Goal: Task Accomplishment & Management: Complete application form

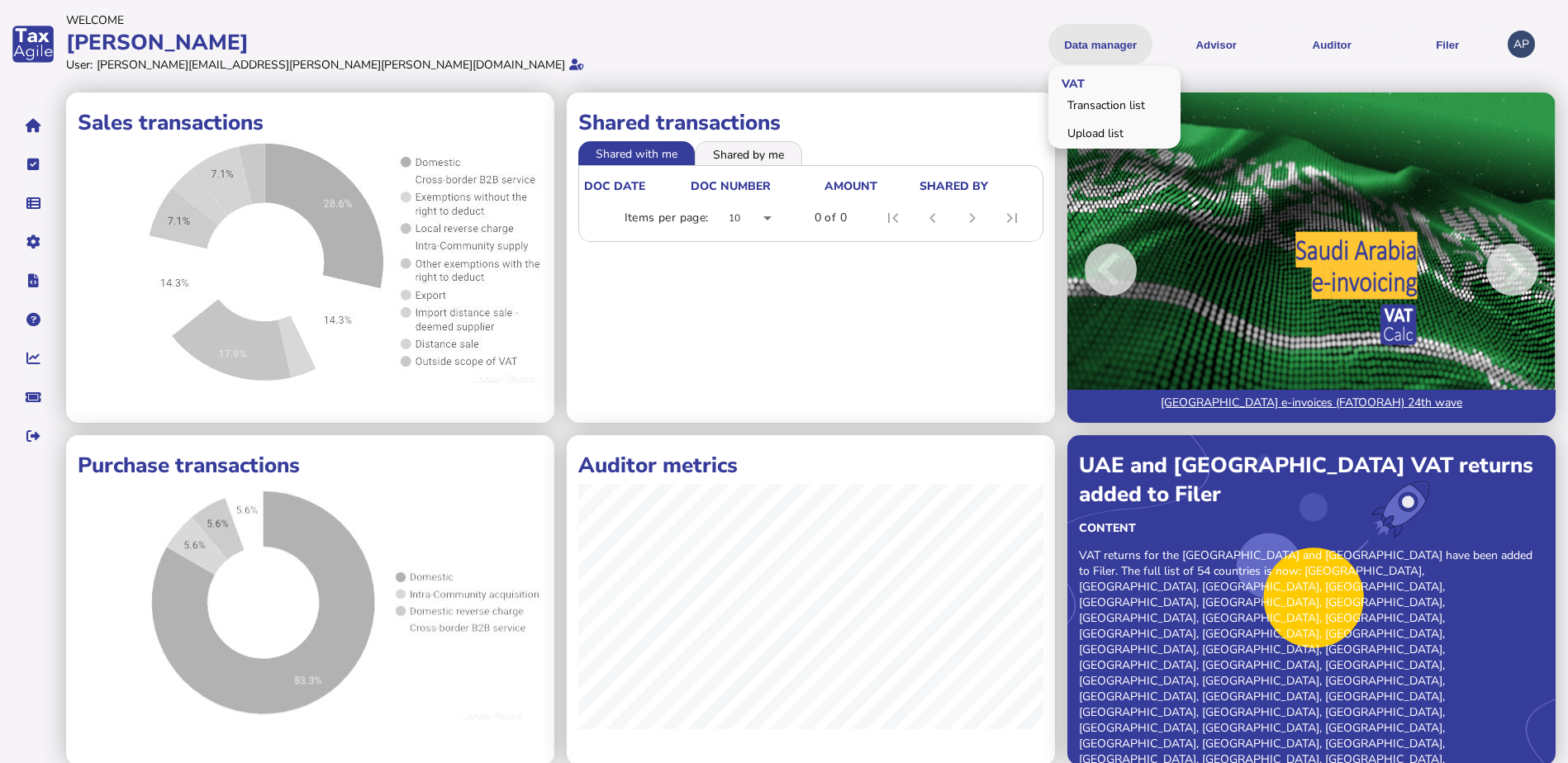
click at [1117, 40] on button "Data manager" at bounding box center [1100, 44] width 105 height 40
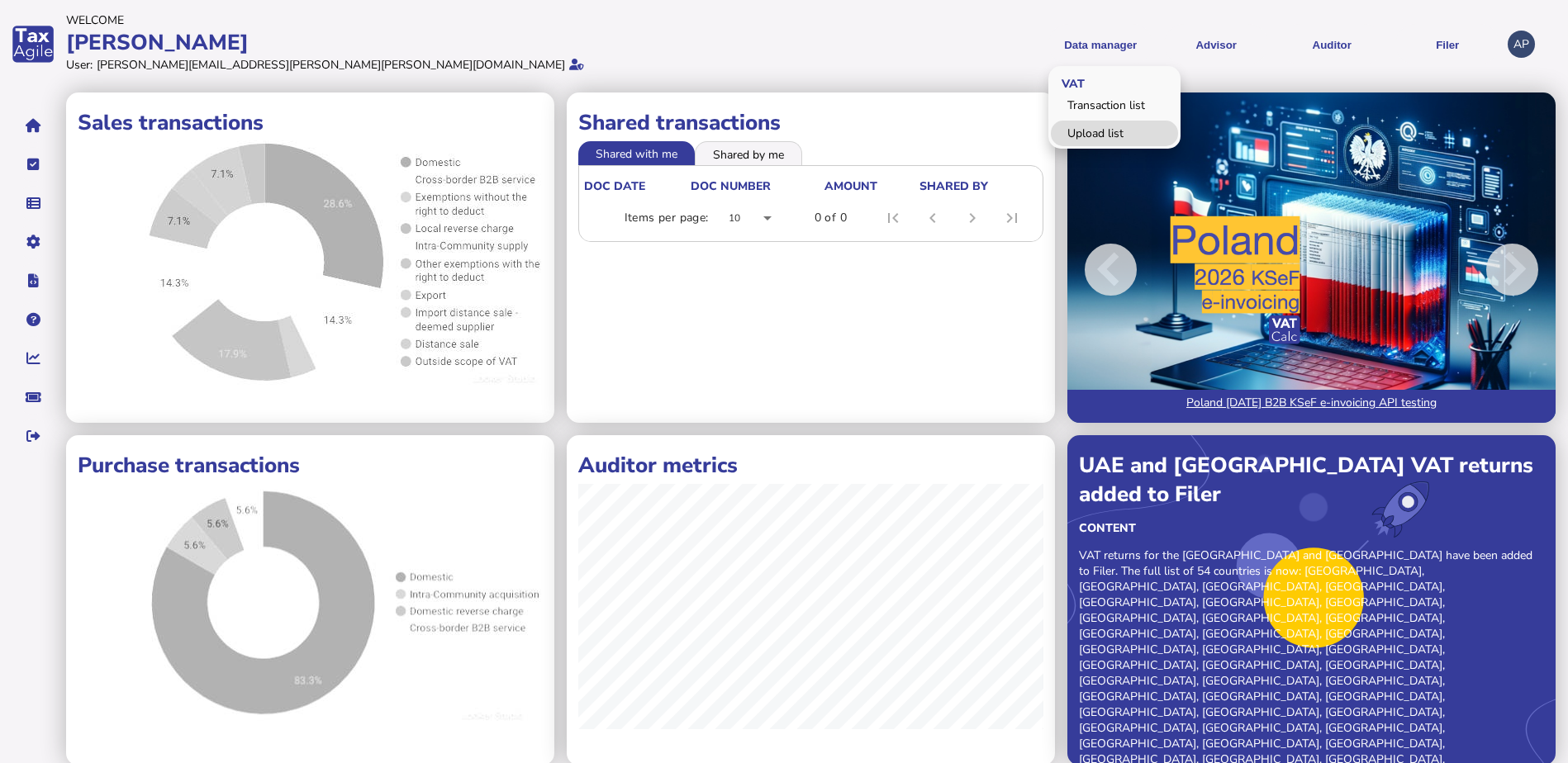
click at [1085, 136] on link "Upload list" at bounding box center [1115, 133] width 127 height 25
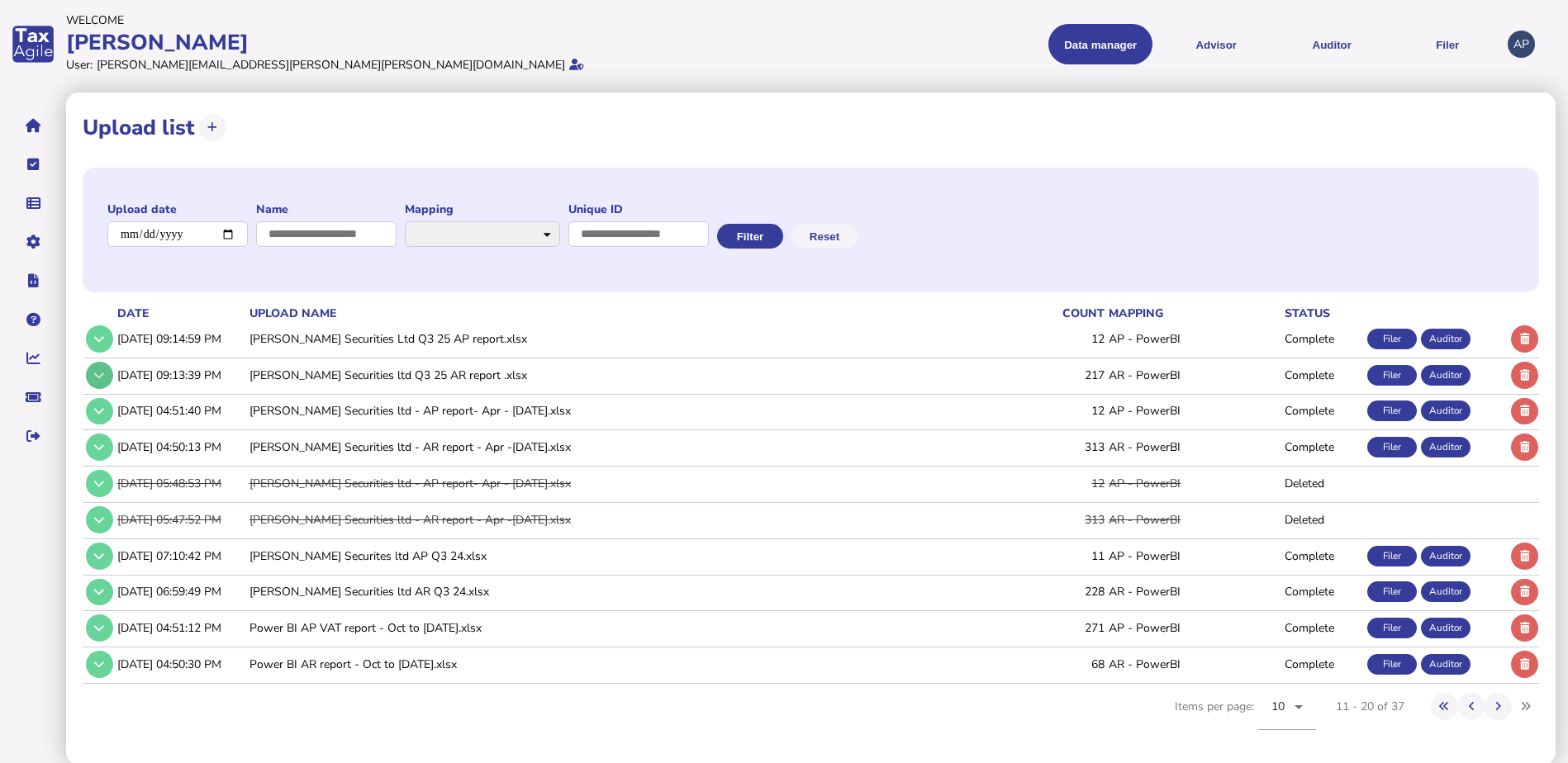
click at [89, 377] on button at bounding box center [100, 375] width 27 height 27
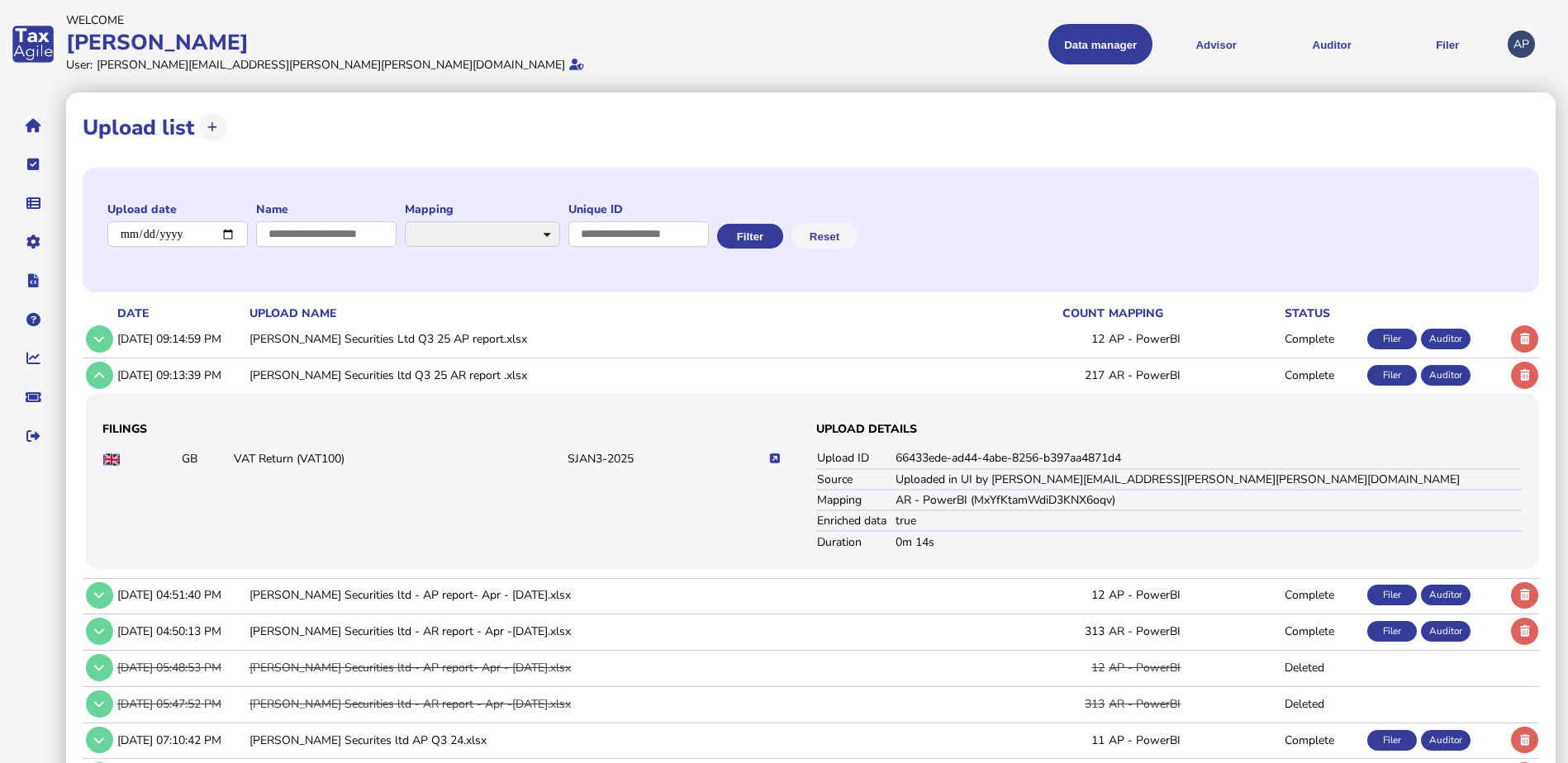
click at [774, 454] on icon at bounding box center [775, 458] width 10 height 11
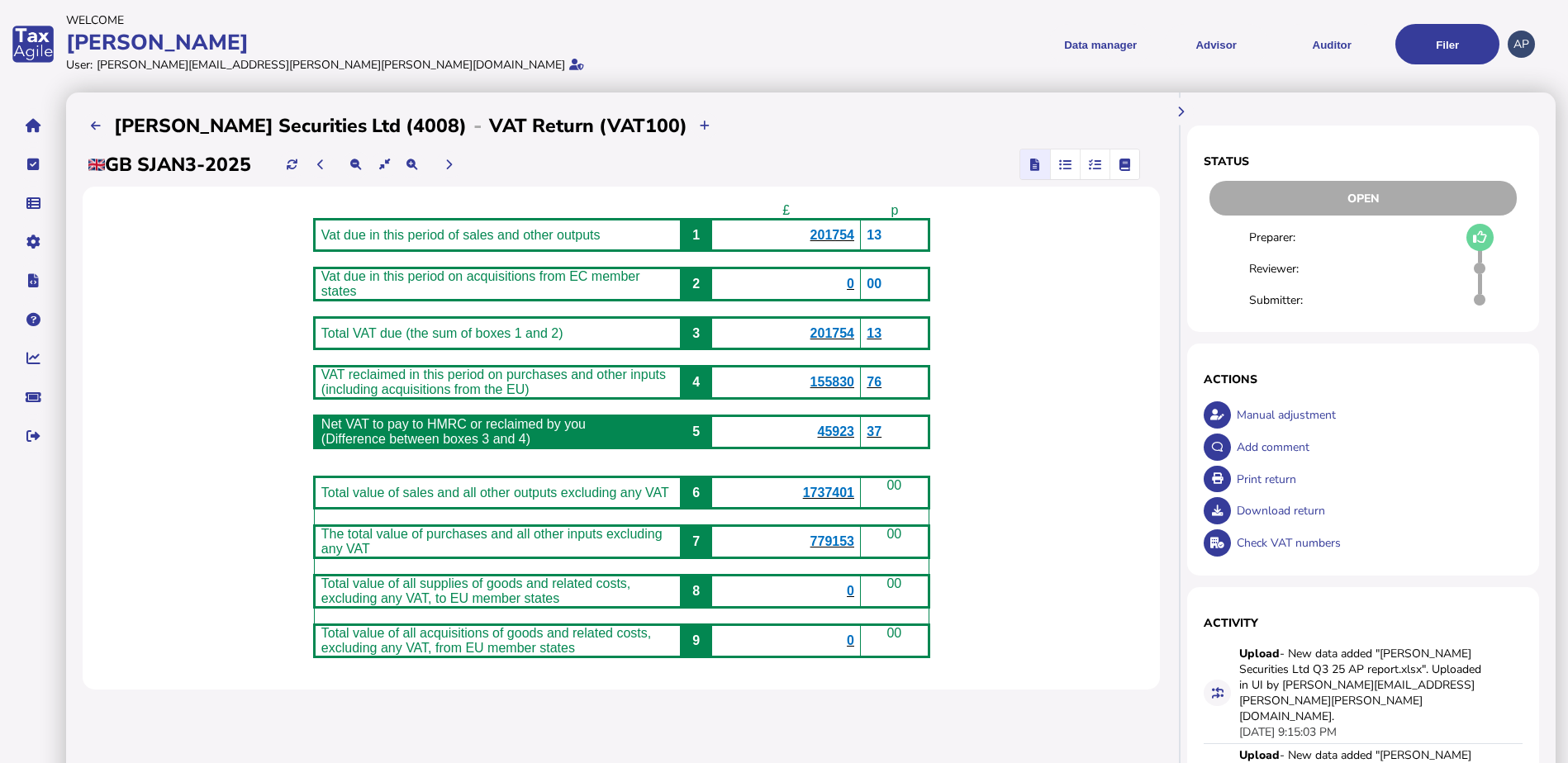
click at [1297, 414] on div "Manual adjustment" at bounding box center [1377, 414] width 290 height 32
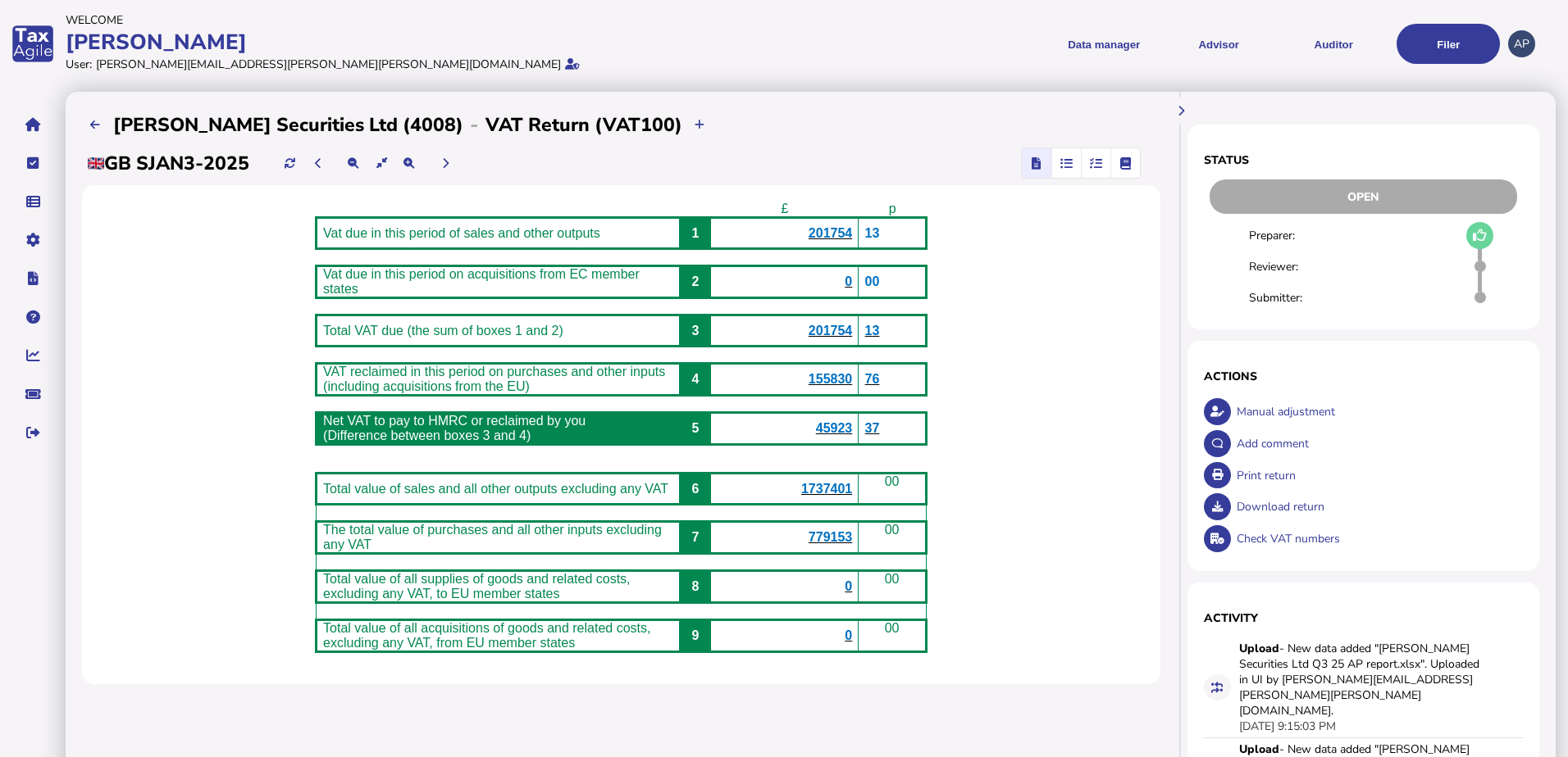
select select "**********"
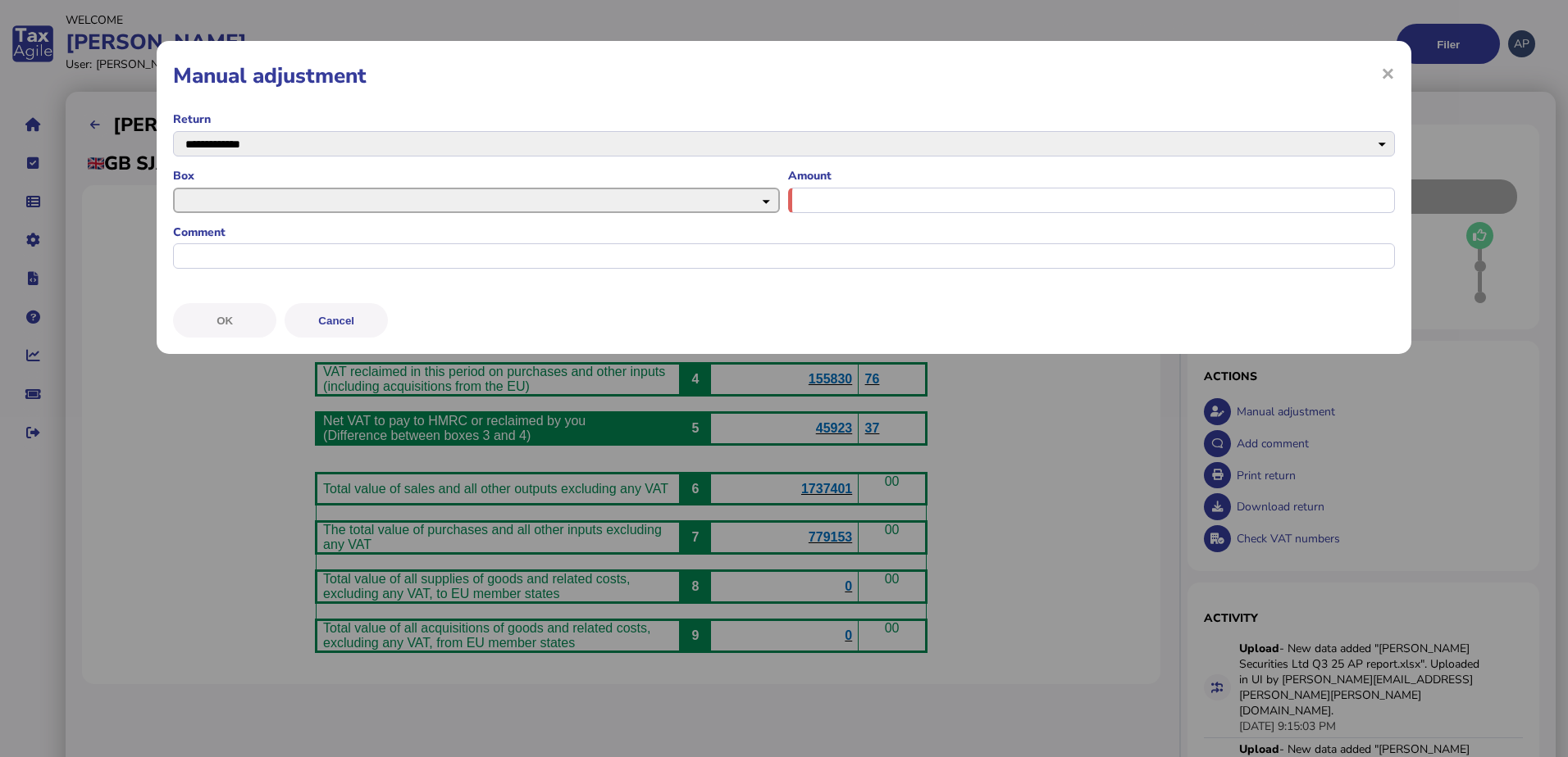
click at [424, 206] on select "* * * * * * *" at bounding box center [476, 201] width 607 height 25
select select "****"
click at [173, 188] on select "* * * * * * *" at bounding box center [476, 201] width 607 height 25
click at [878, 205] on input "input" at bounding box center [1092, 201] width 607 height 25
type input "*********"
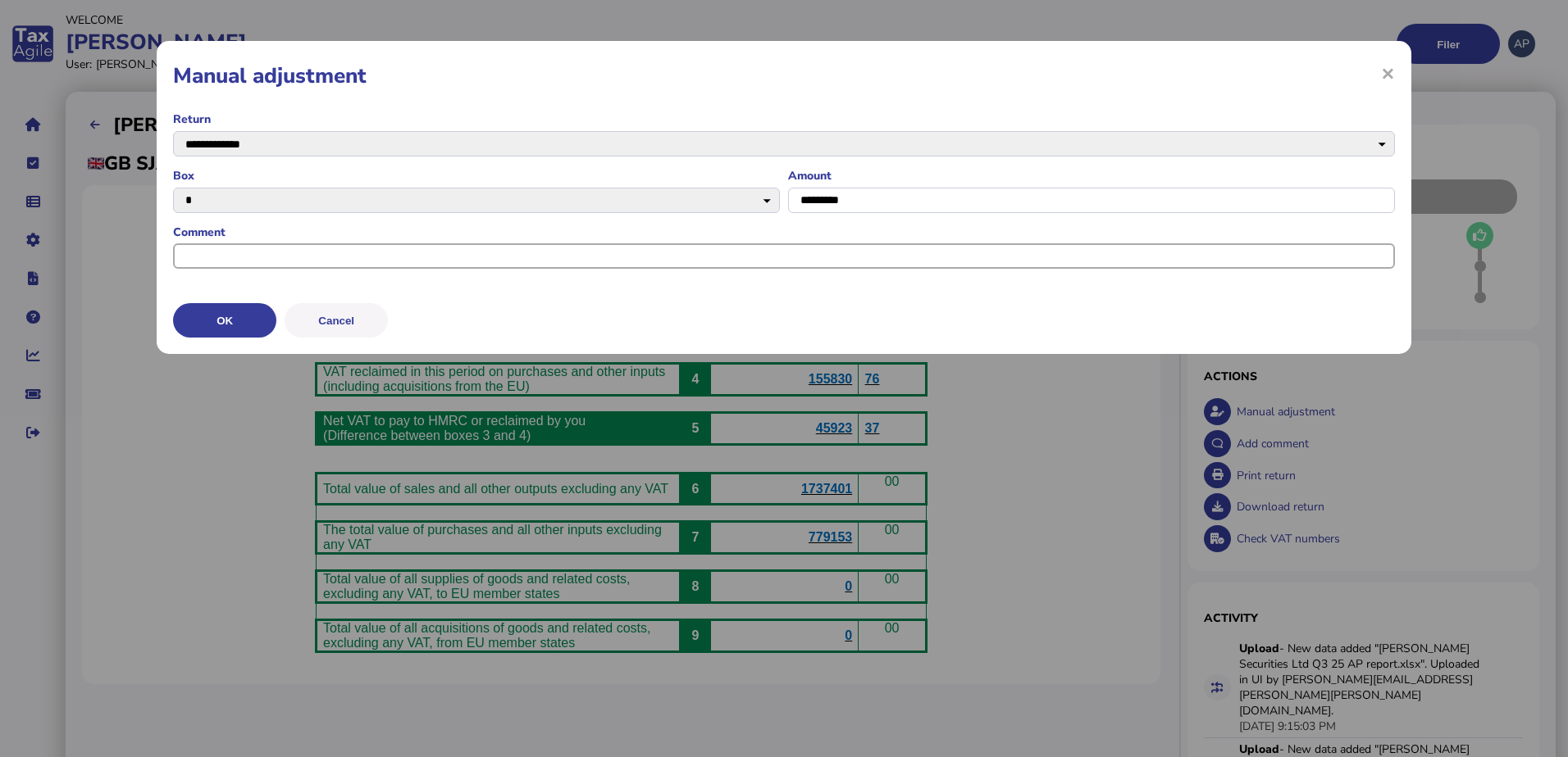
click at [775, 252] on input "input" at bounding box center [784, 256] width 1222 height 25
type input "**********"
click at [248, 314] on button "OK" at bounding box center [224, 321] width 104 height 35
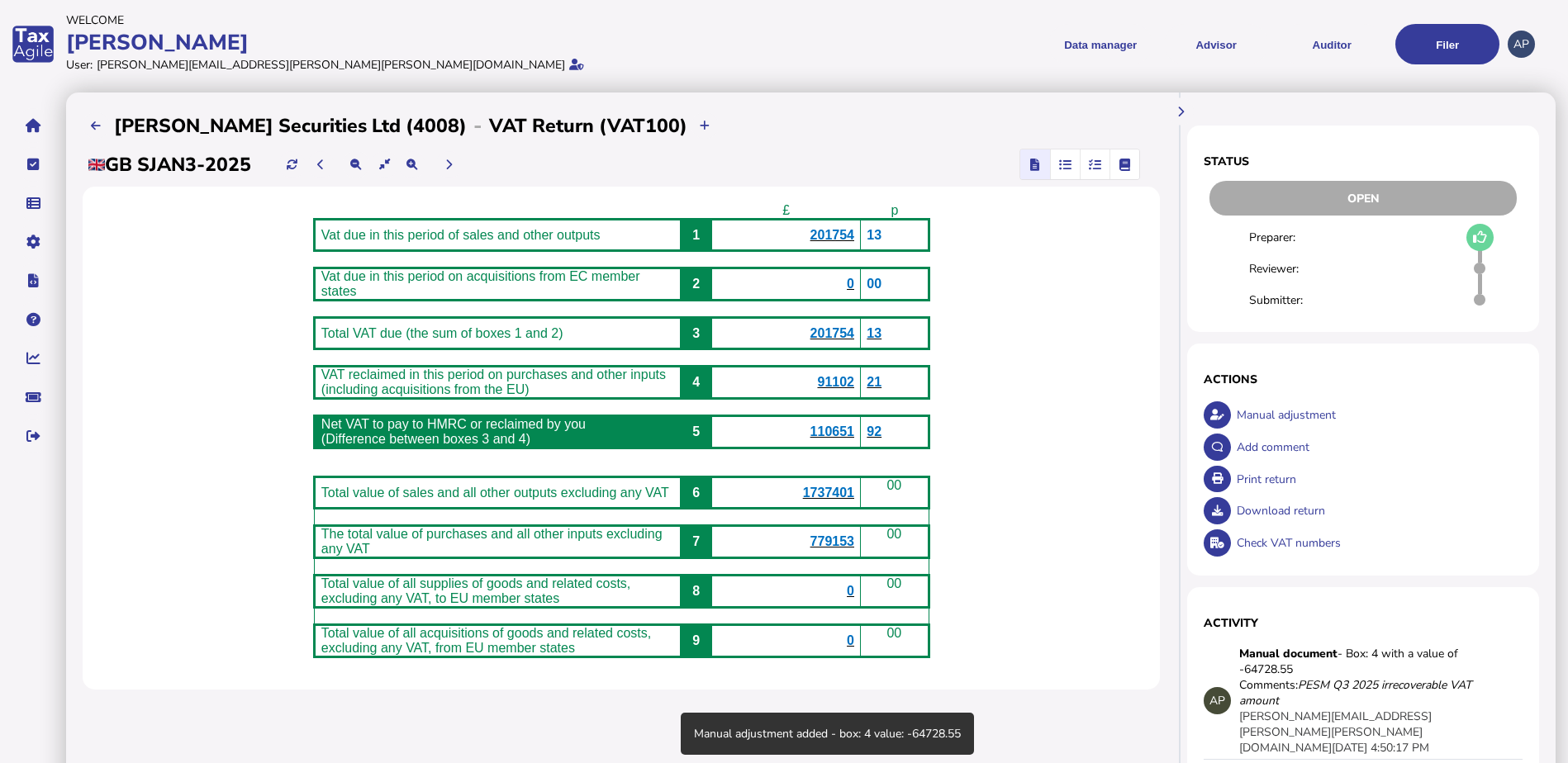
click at [1008, 399] on div "£ p Vat due in this period of sales and other outputs 1 201754 13 Vat due in th…" at bounding box center [621, 438] width 1078 height 503
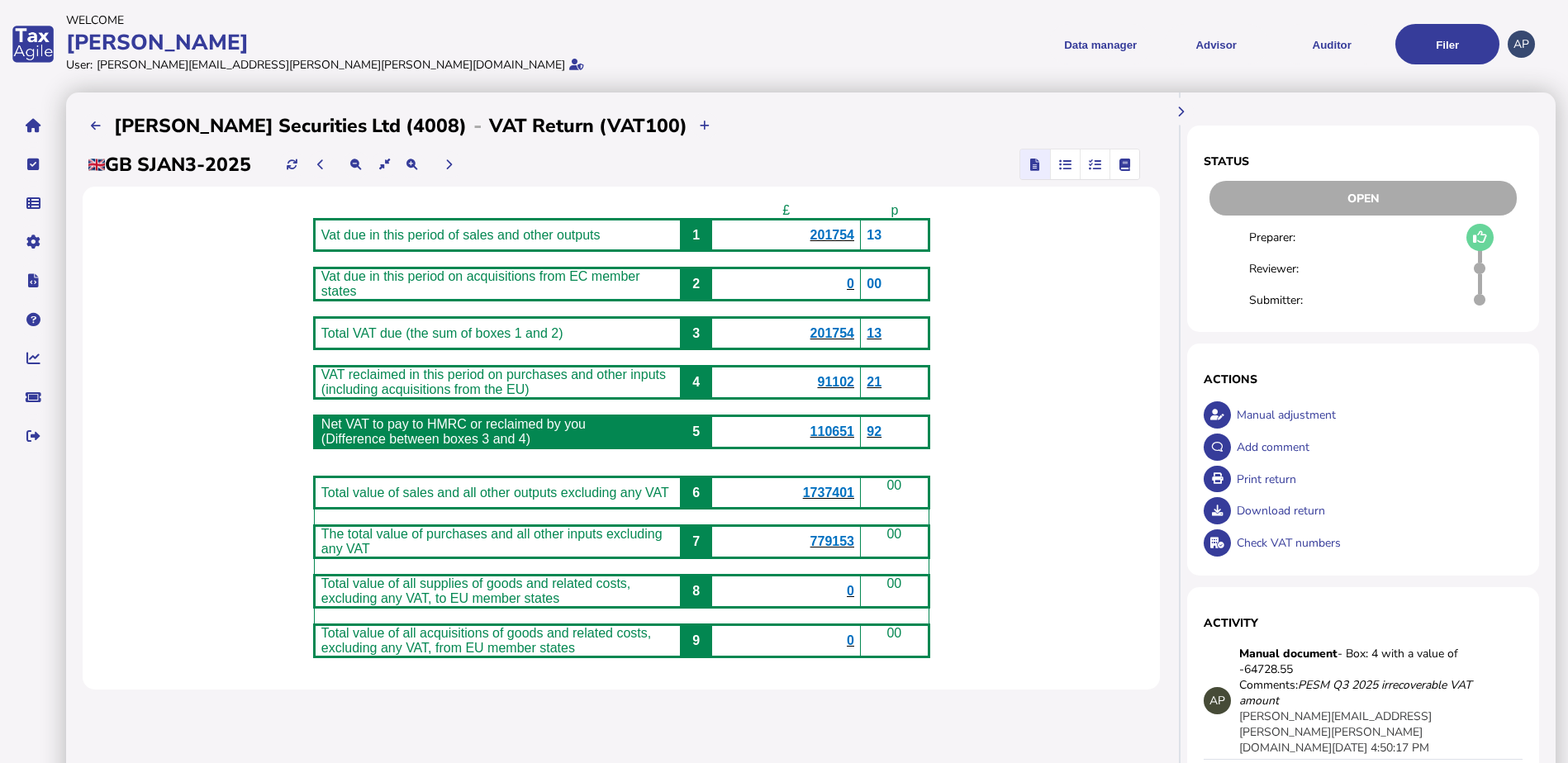
click at [1064, 386] on div "£ p Vat due in this period of sales and other outputs 1 201754 13 Vat due in th…" at bounding box center [621, 438] width 1078 height 503
click at [1256, 410] on div "Manual adjustment" at bounding box center [1377, 414] width 290 height 32
select select "**********"
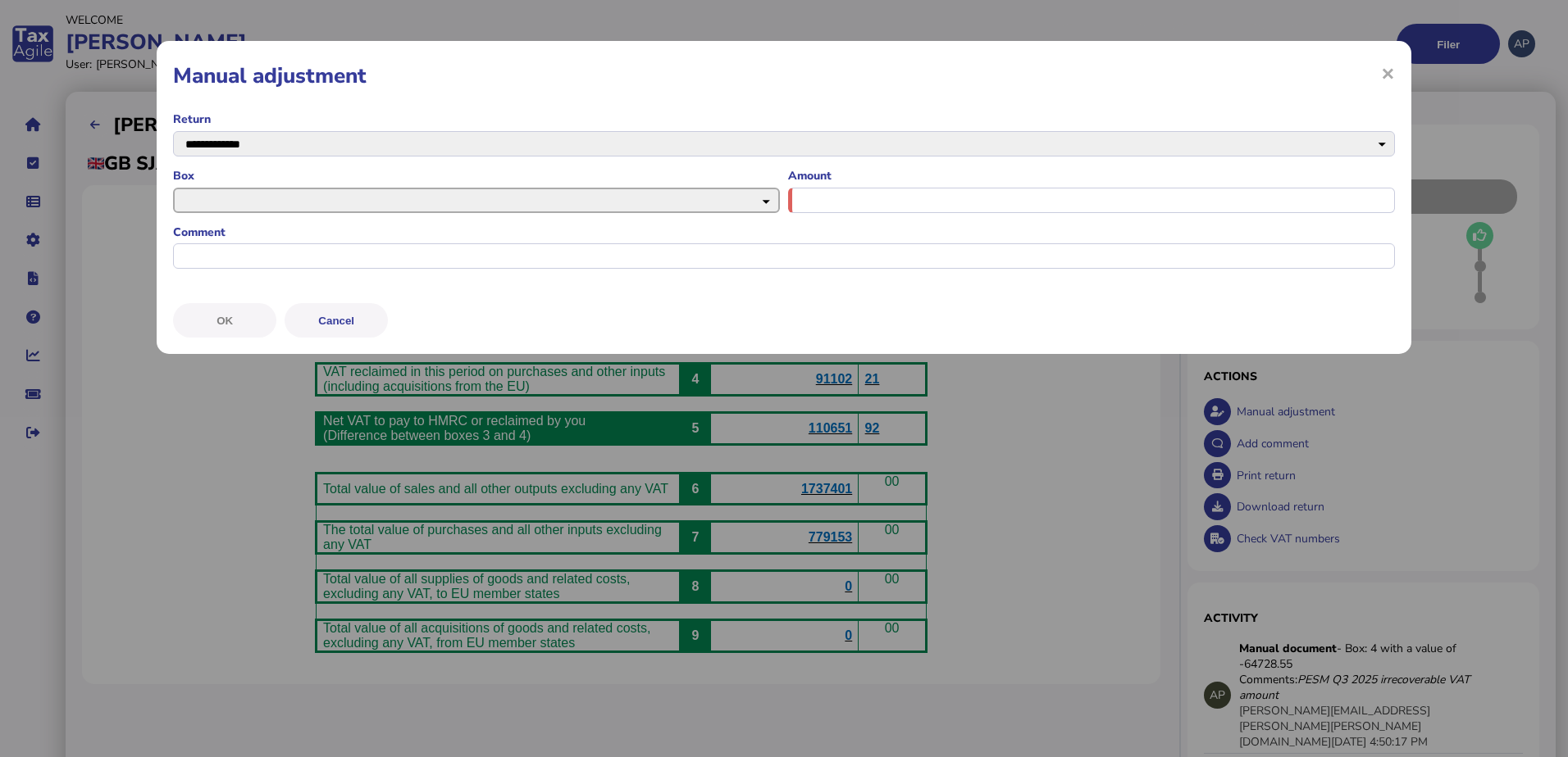
click at [315, 205] on select "* * * * * * *" at bounding box center [476, 201] width 607 height 25
select select "****"
click at [173, 188] on select "* * * * * * *" at bounding box center [476, 201] width 607 height 25
click at [852, 200] on input "input" at bounding box center [1092, 201] width 607 height 25
type input "******"
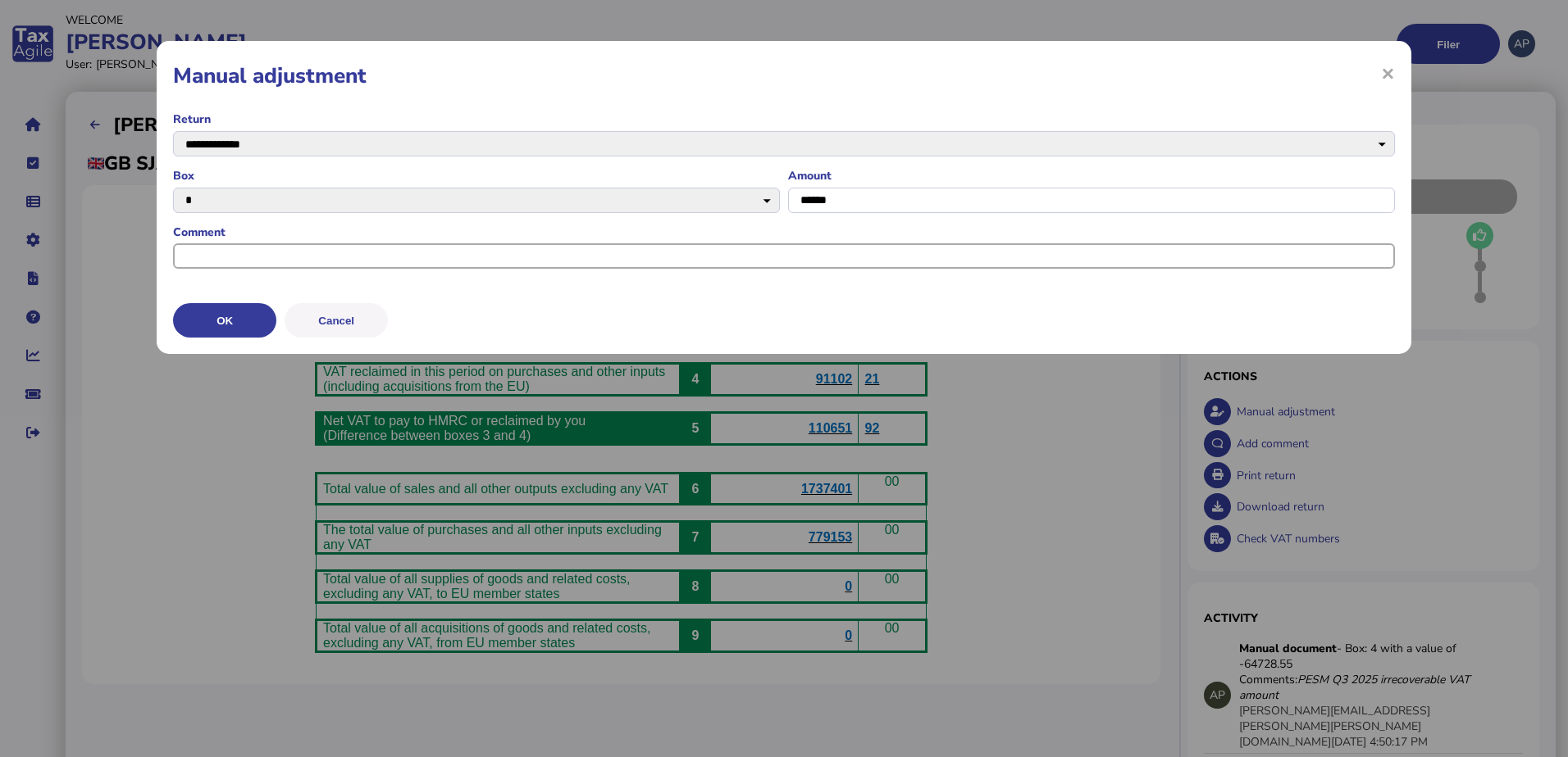
click at [647, 258] on input "input" at bounding box center [784, 256] width 1222 height 25
type input "**********"
click at [199, 321] on button "OK" at bounding box center [224, 321] width 104 height 35
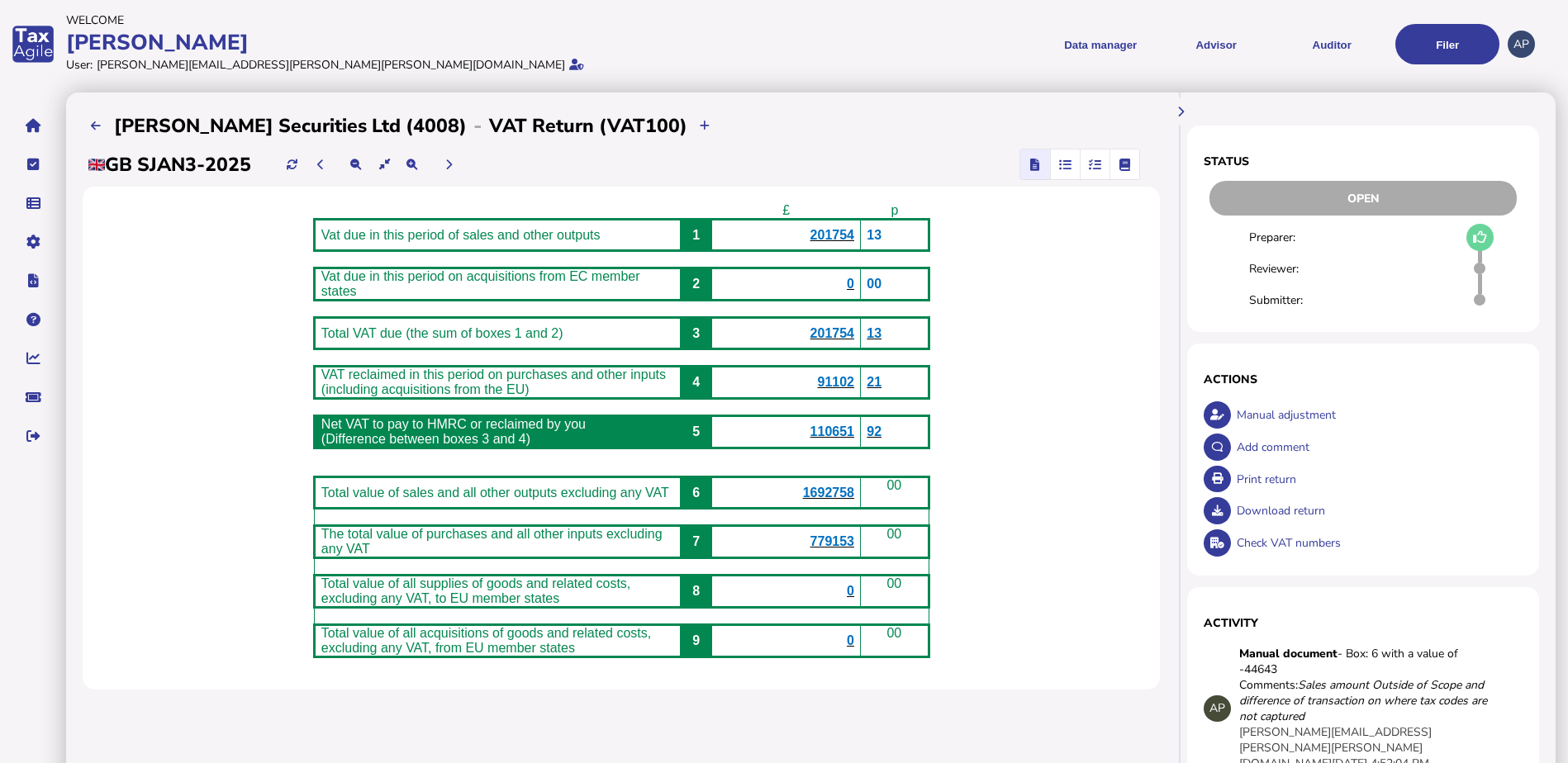
click at [1071, 436] on div "£ p Vat due in this period of sales and other outputs 1 201754 13 Vat due in th…" at bounding box center [621, 438] width 1078 height 503
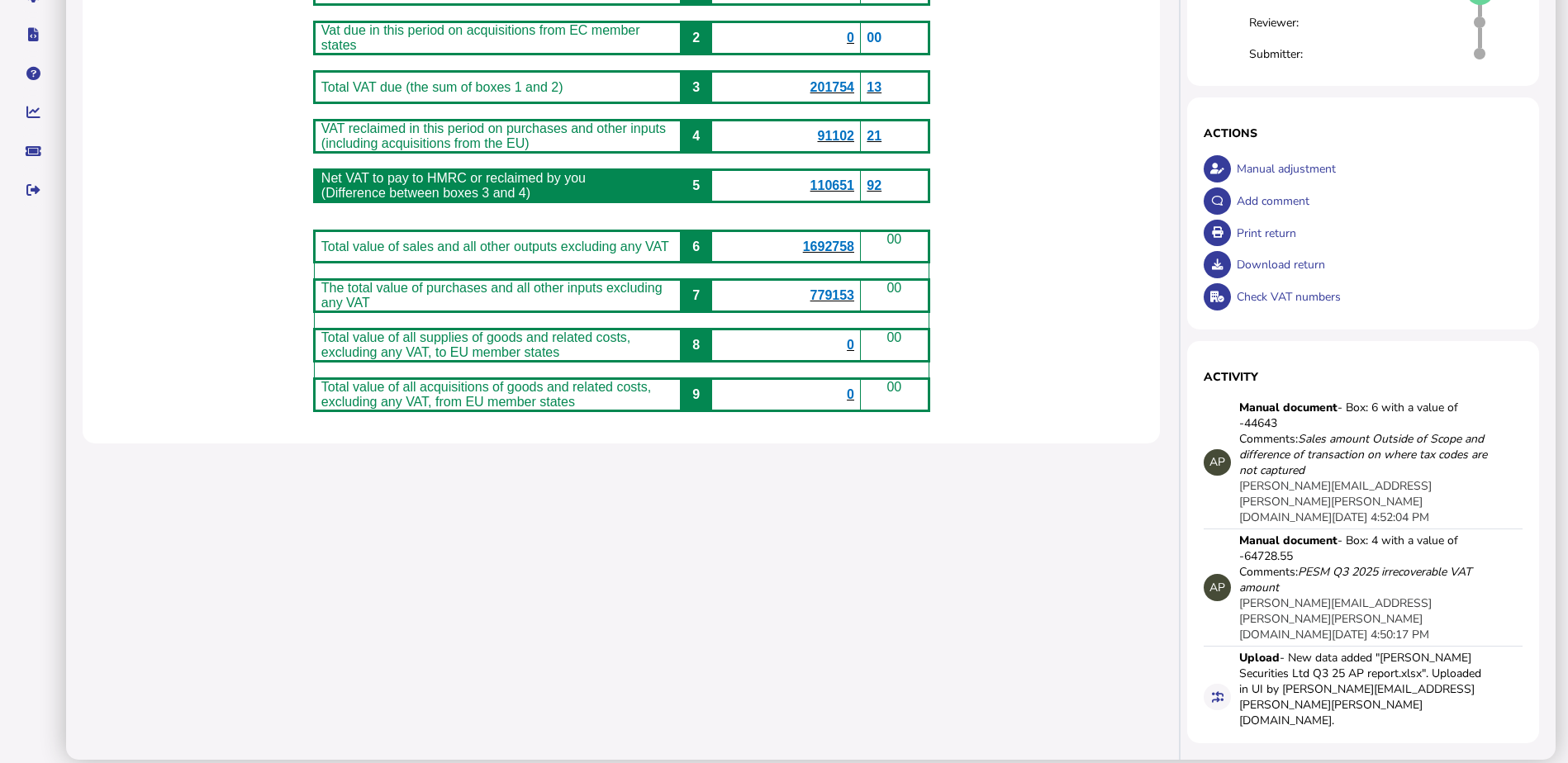
scroll to position [248, 0]
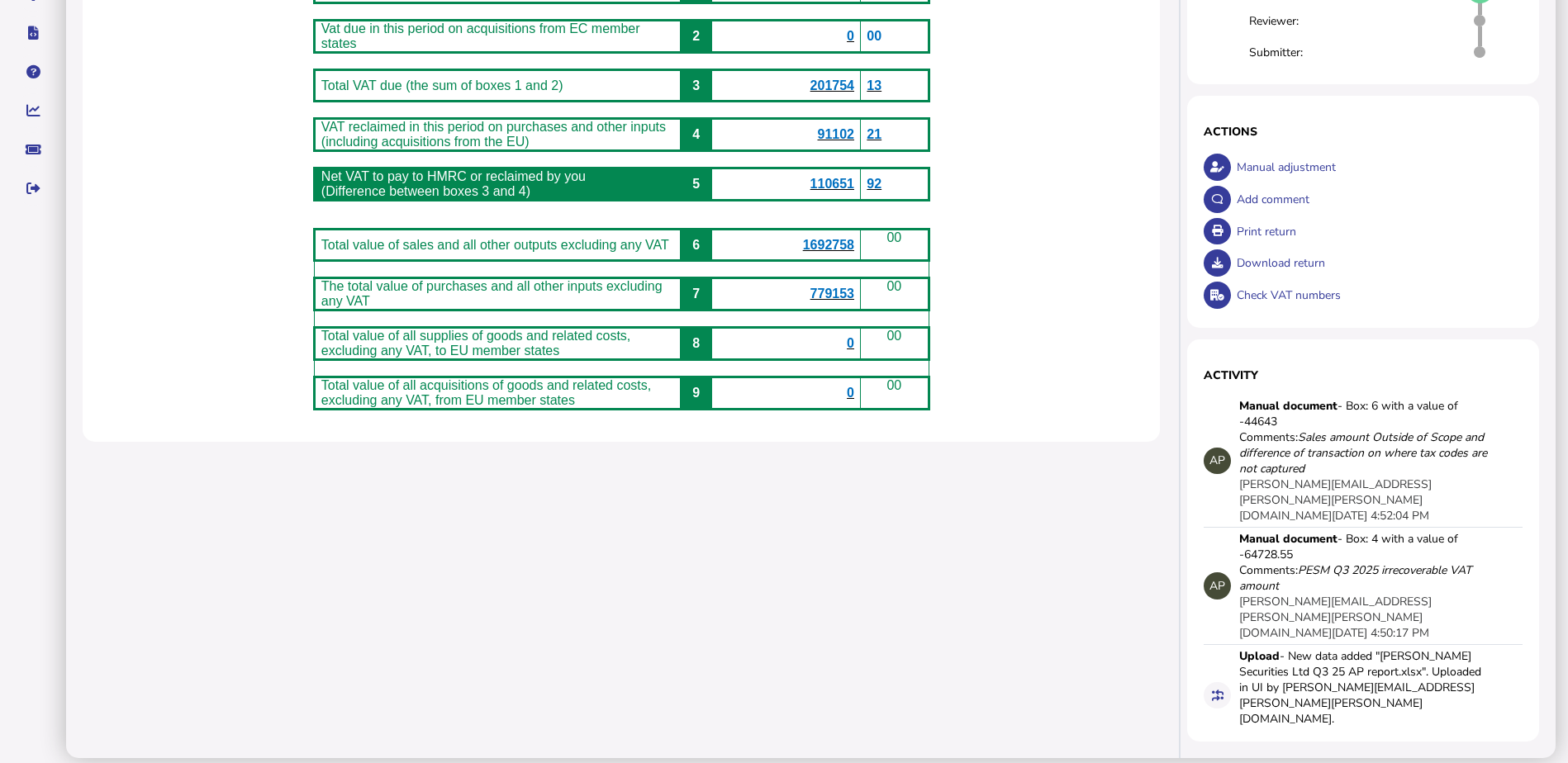
click at [1293, 563] on div "Comments: PESM Q3 2025 irrecoverable VAT amount" at bounding box center [1363, 578] width 248 height 31
click at [1222, 572] on div "AP" at bounding box center [1217, 586] width 27 height 27
click at [1270, 168] on div "Manual adjustment" at bounding box center [1377, 167] width 290 height 32
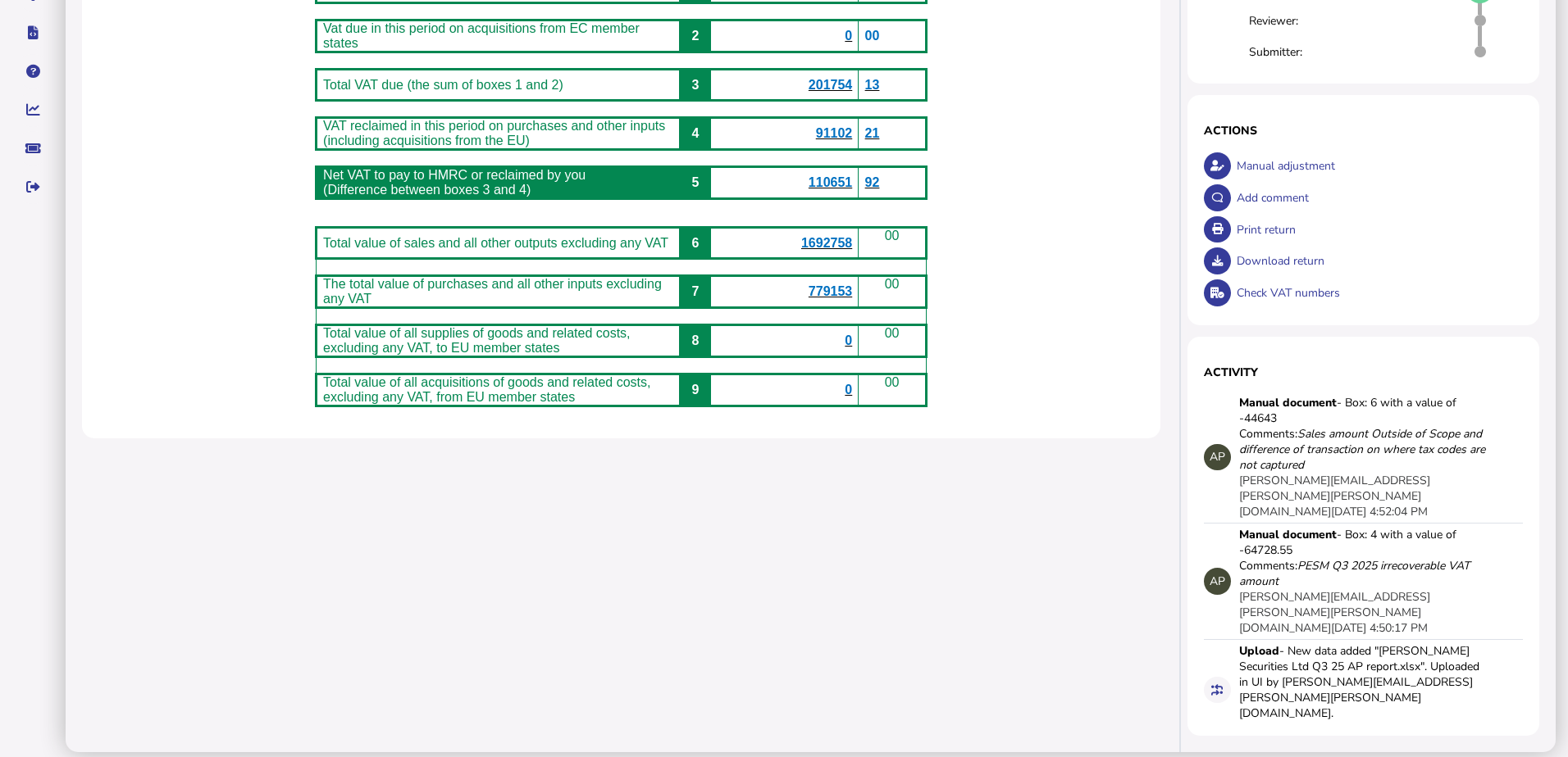
select select "**********"
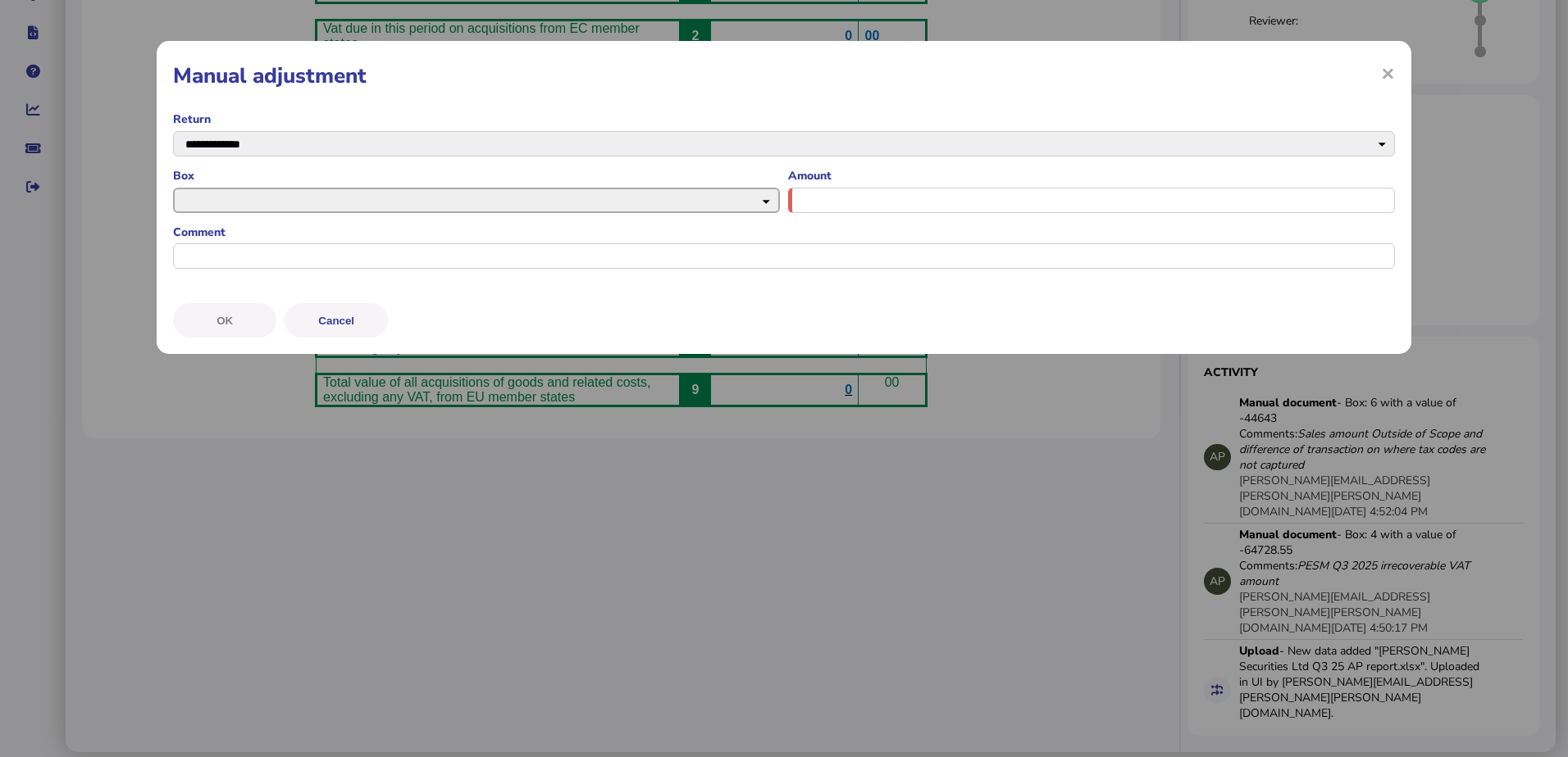
click at [444, 200] on select "* * * * * * *" at bounding box center [476, 201] width 607 height 25
click at [173, 188] on select "* * * * * * *" at bounding box center [476, 201] width 607 height 25
drag, startPoint x: 645, startPoint y: 197, endPoint x: 634, endPoint y: 204, distance: 13.0
click at [645, 197] on select "* * * * * * *" at bounding box center [476, 201] width 607 height 25
select select "****"
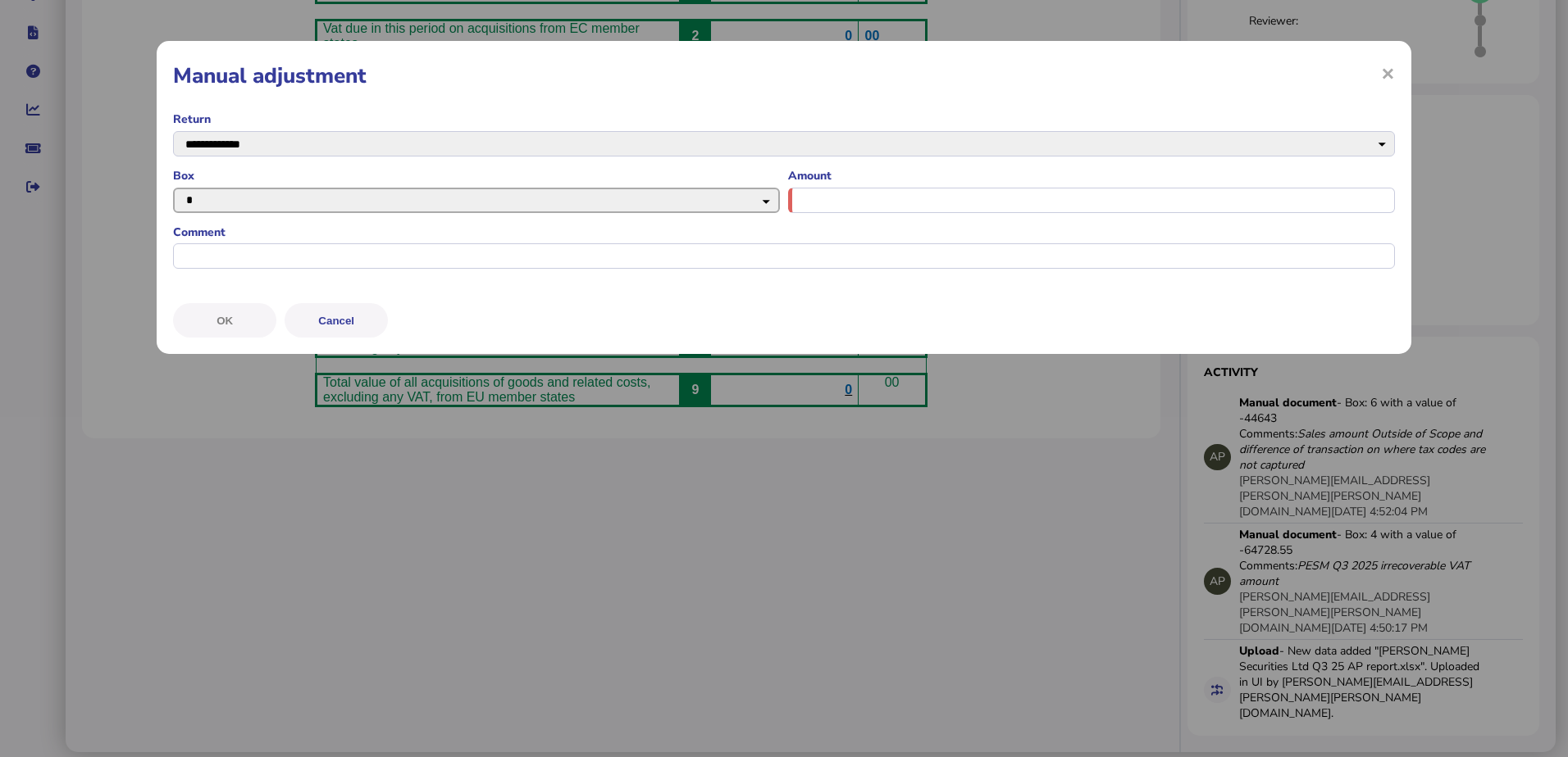
click at [173, 188] on select "* * * * * * *" at bounding box center [476, 201] width 607 height 25
click at [1390, 65] on span "×" at bounding box center [1388, 73] width 14 height 31
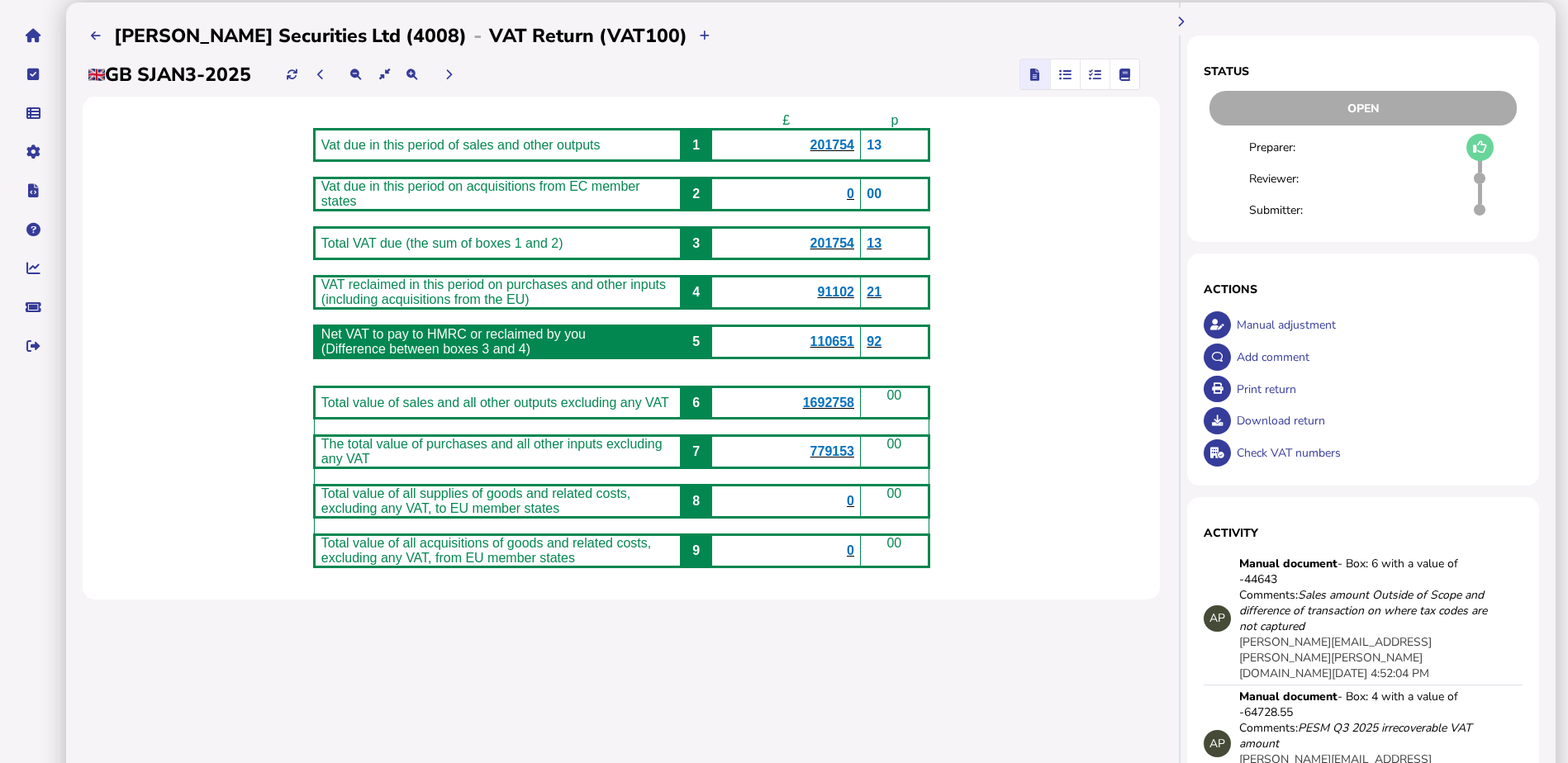
scroll to position [83, 0]
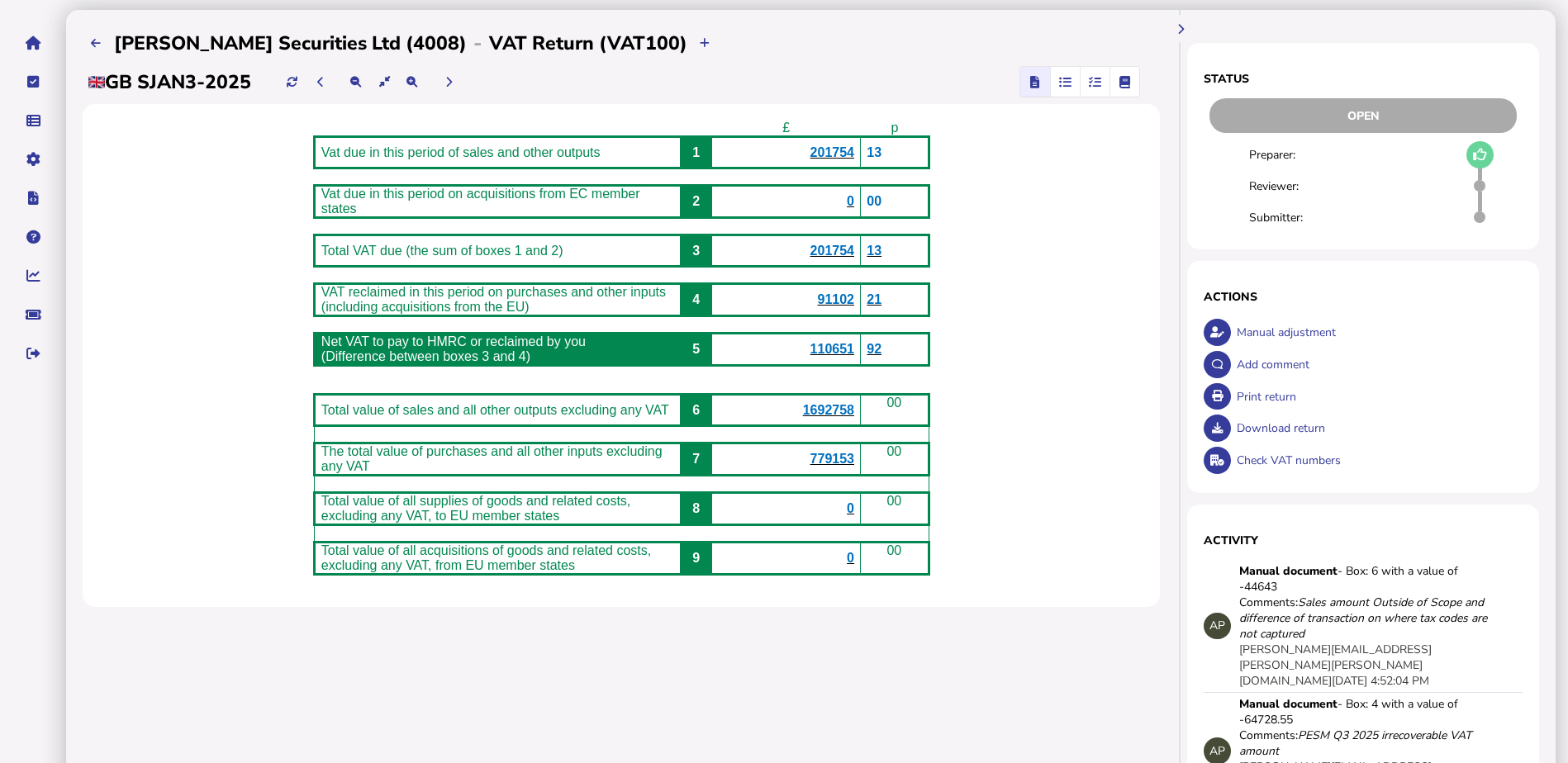
click at [1265, 392] on div "Print return" at bounding box center [1377, 397] width 290 height 32
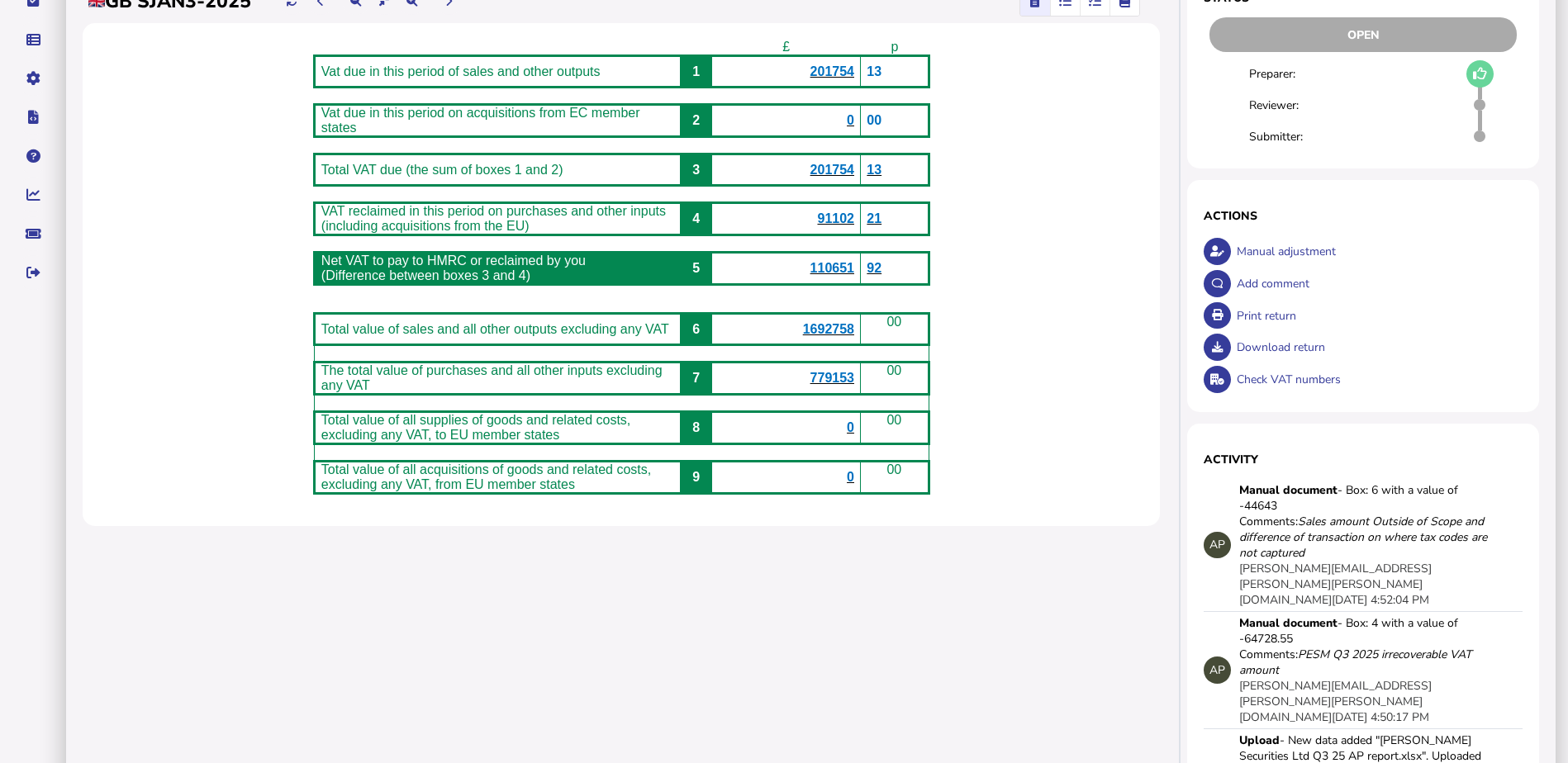
scroll to position [165, 0]
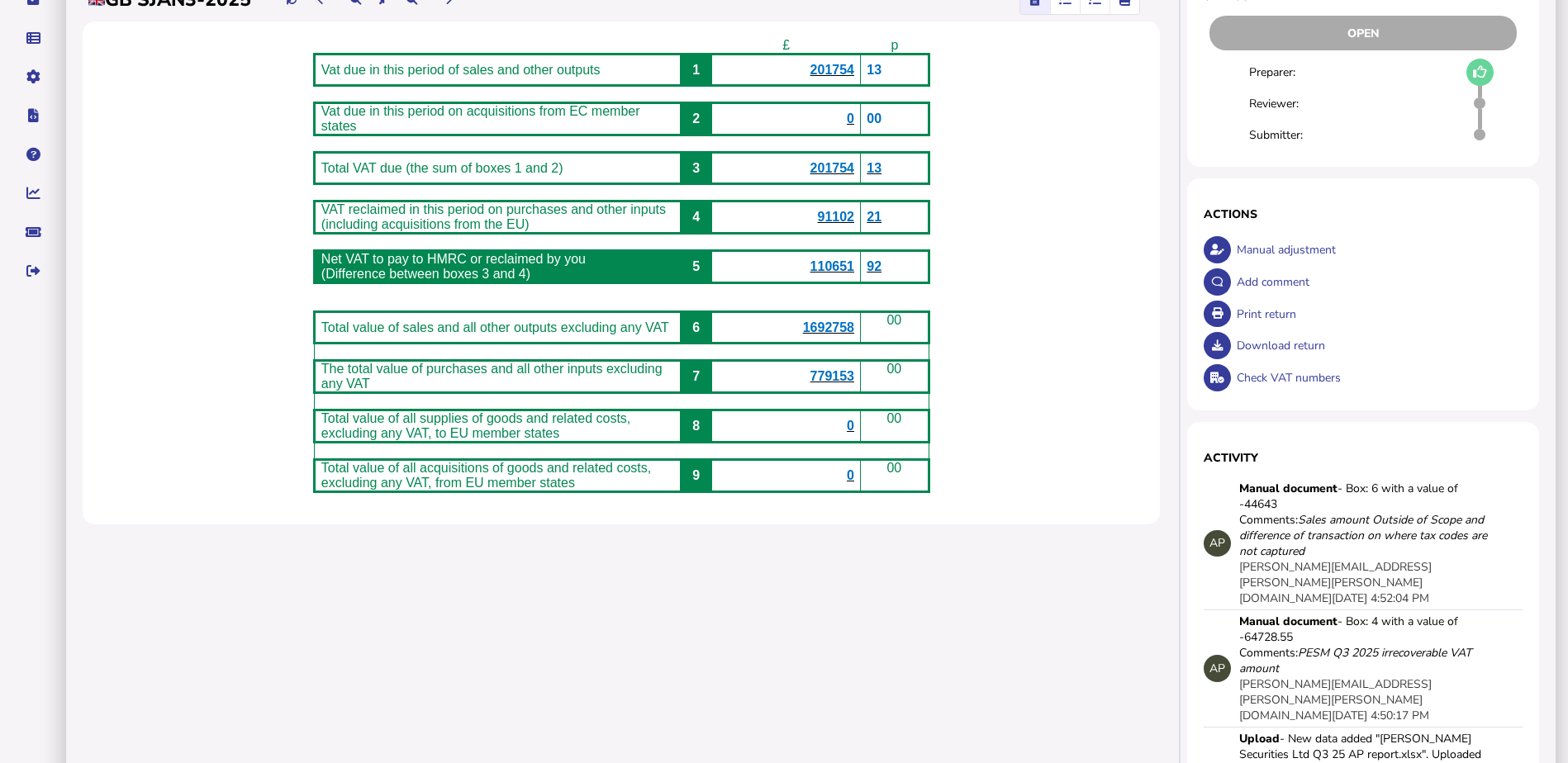
click at [1298, 553] on icon "Sales amount Outside of Scope and difference of transaction on where tax codes …" at bounding box center [1363, 535] width 248 height 47
click at [1380, 535] on icon "Sales amount Outside of Scope and difference of transaction on where tax codes …" at bounding box center [1363, 535] width 248 height 47
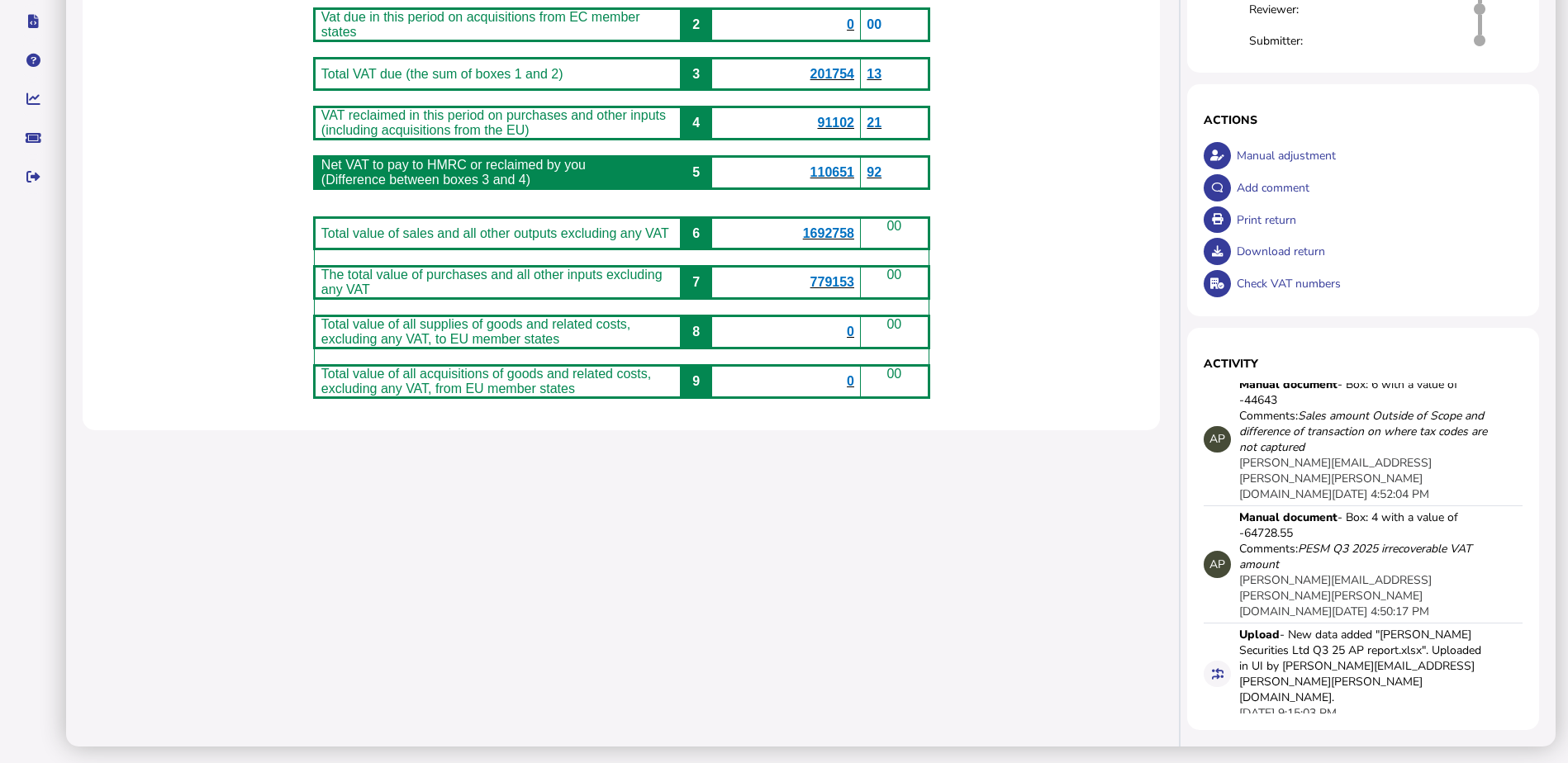
scroll to position [0, 0]
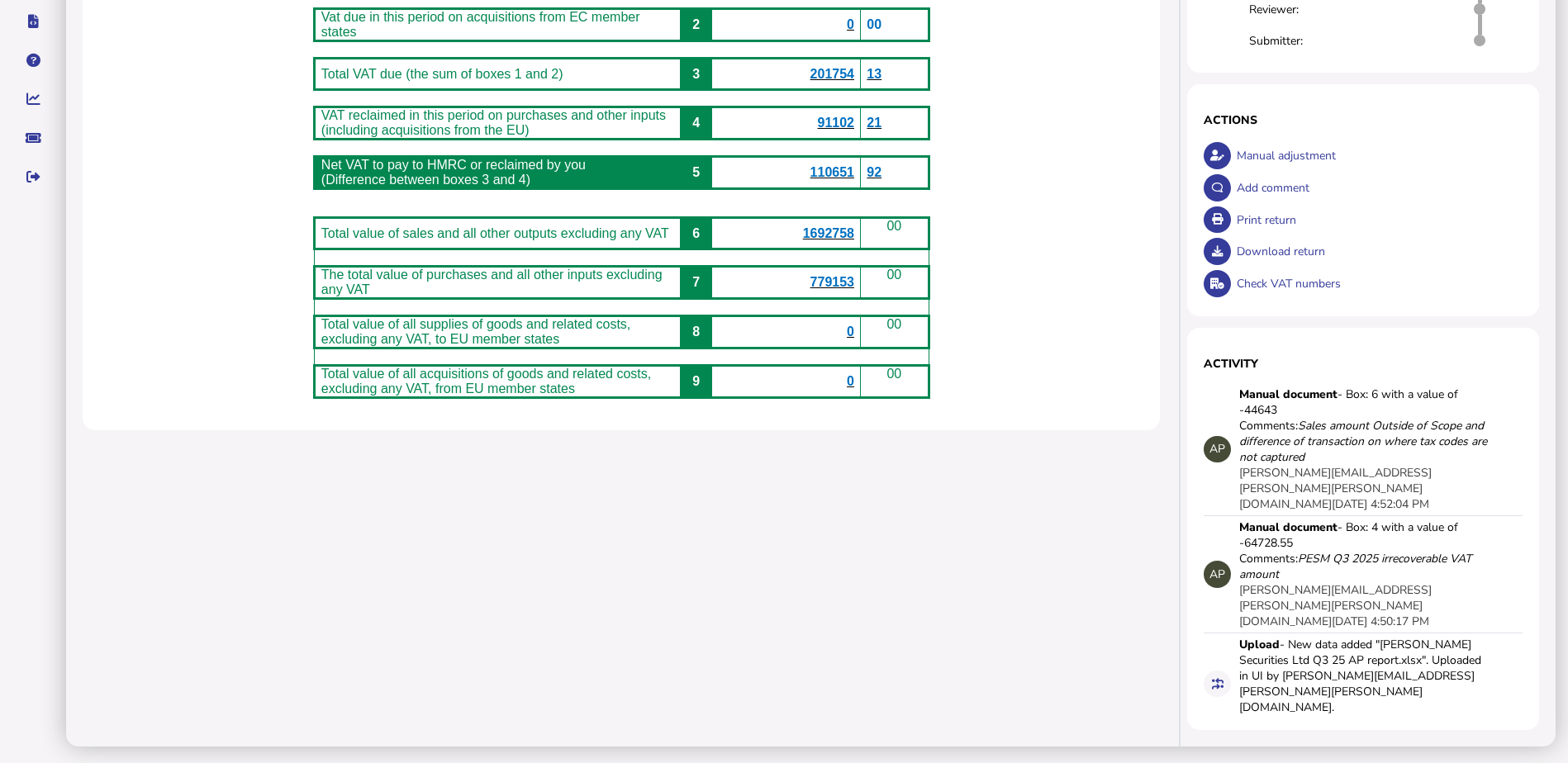
click at [1257, 186] on div "Add comment" at bounding box center [1377, 188] width 290 height 32
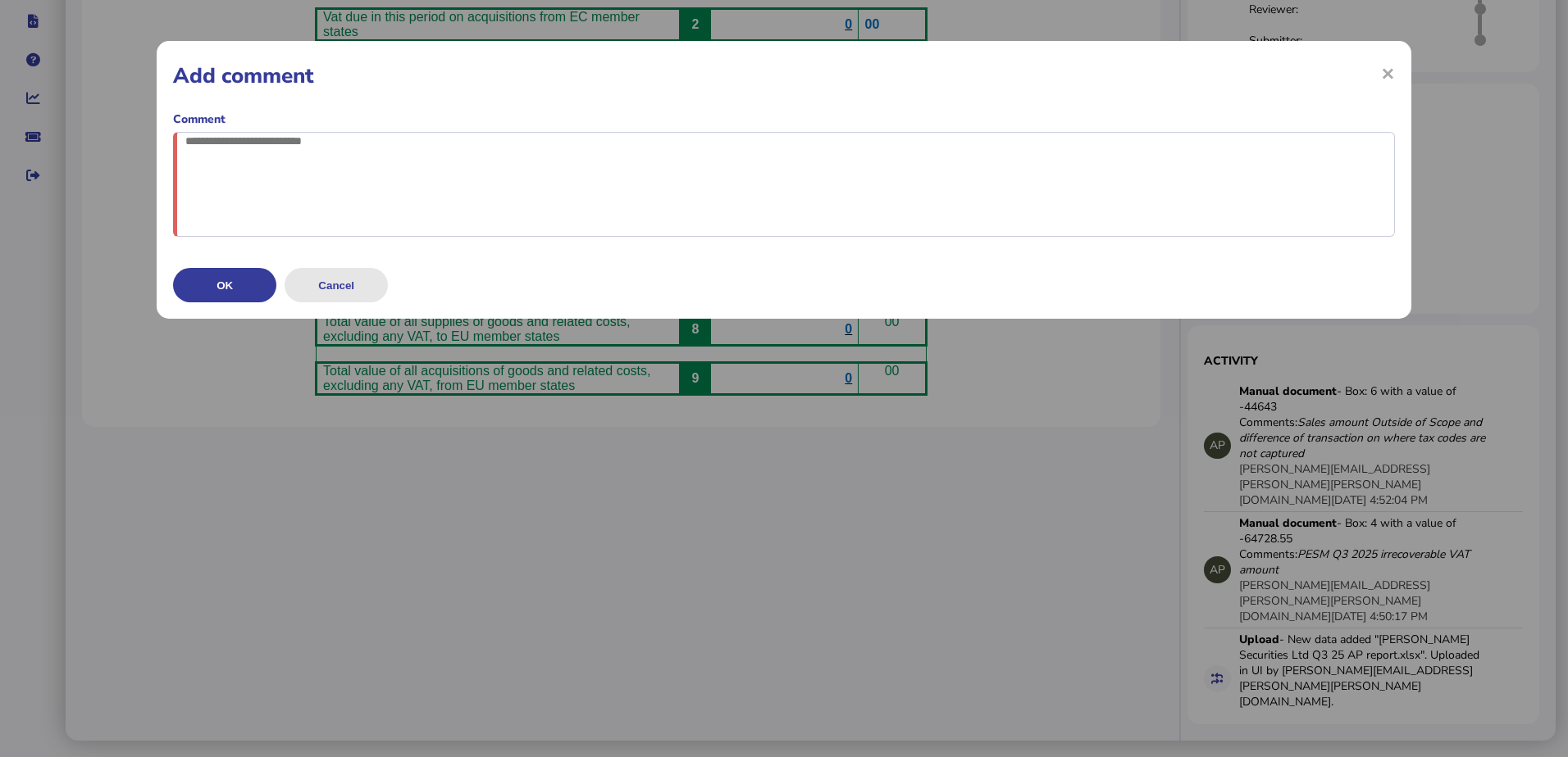
click at [332, 302] on button "Cancel" at bounding box center [336, 285] width 104 height 35
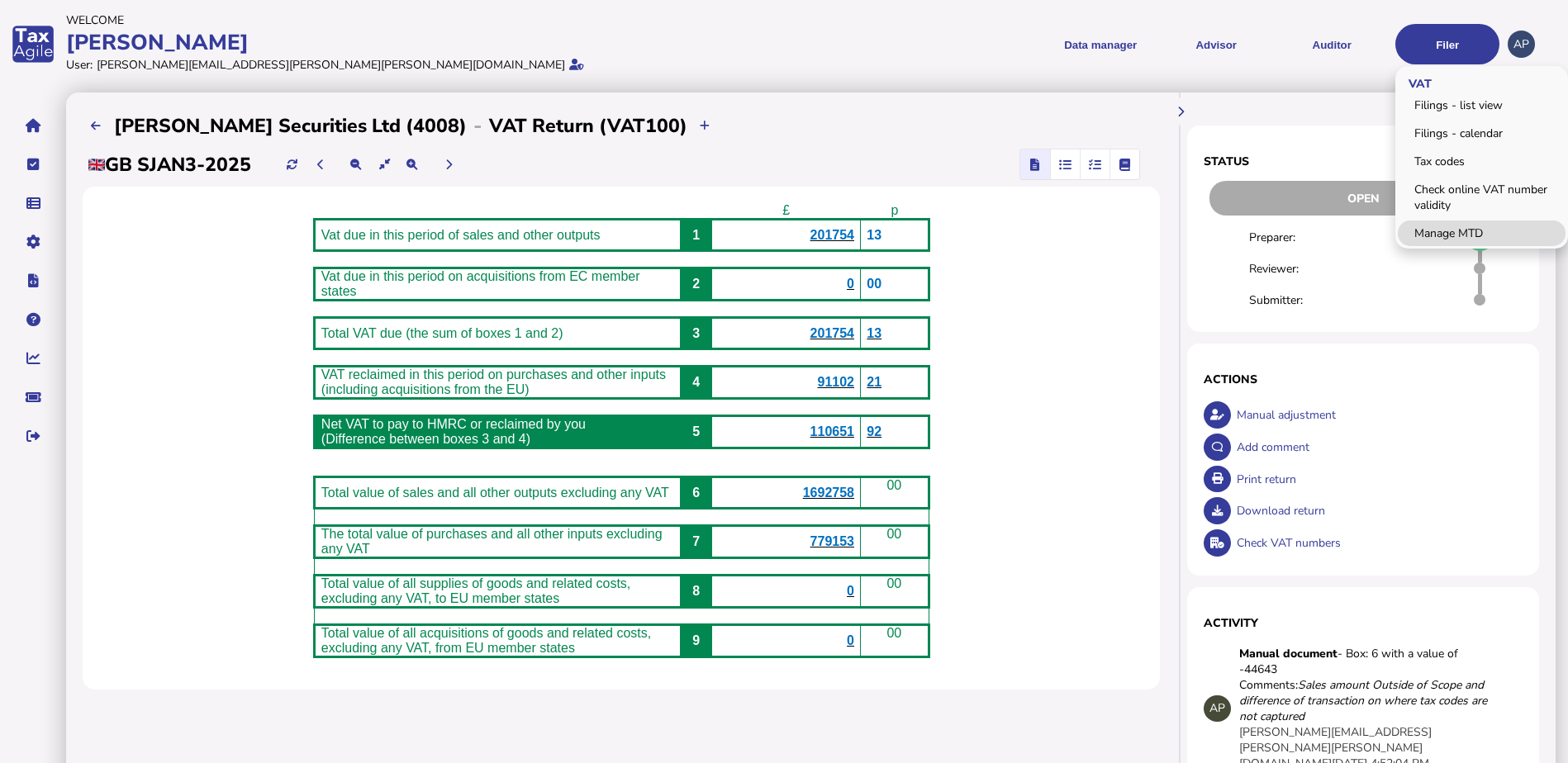
click at [1442, 233] on link "Manage MTD" at bounding box center [1482, 233] width 168 height 25
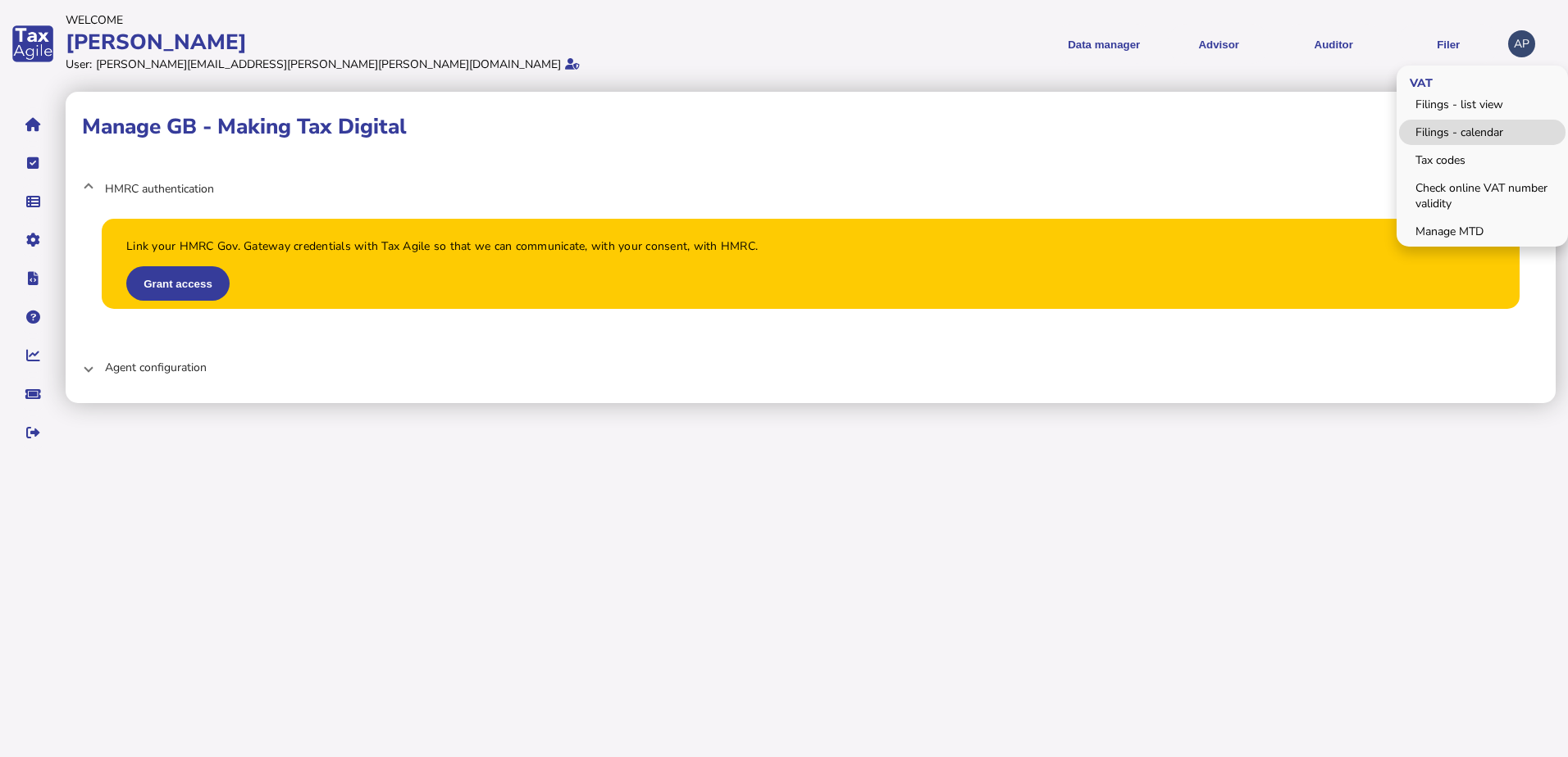
click at [1450, 130] on link "Filings - calendar" at bounding box center [1483, 132] width 167 height 25
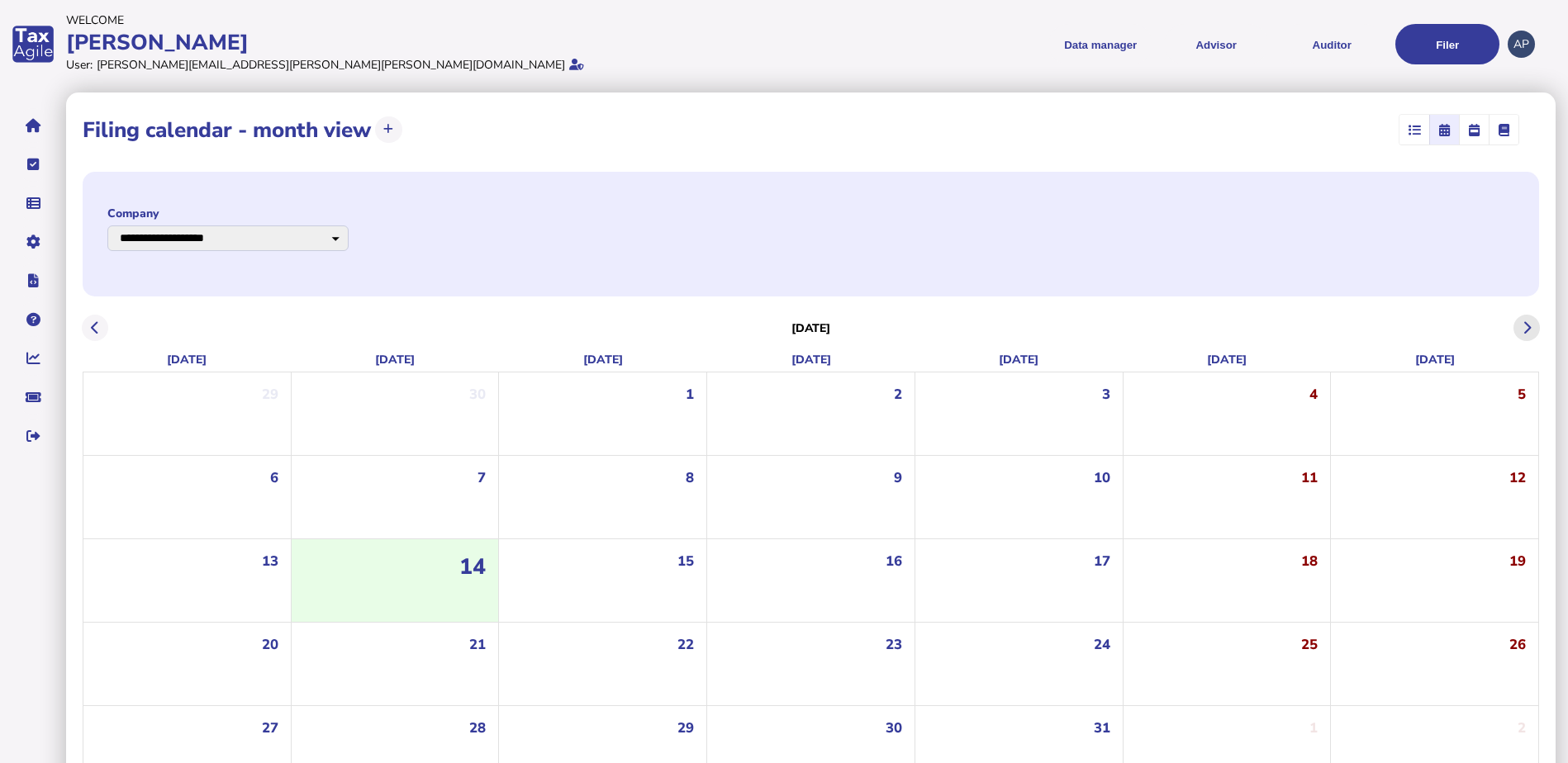
click at [1527, 328] on icon at bounding box center [1526, 328] width 8 height 1
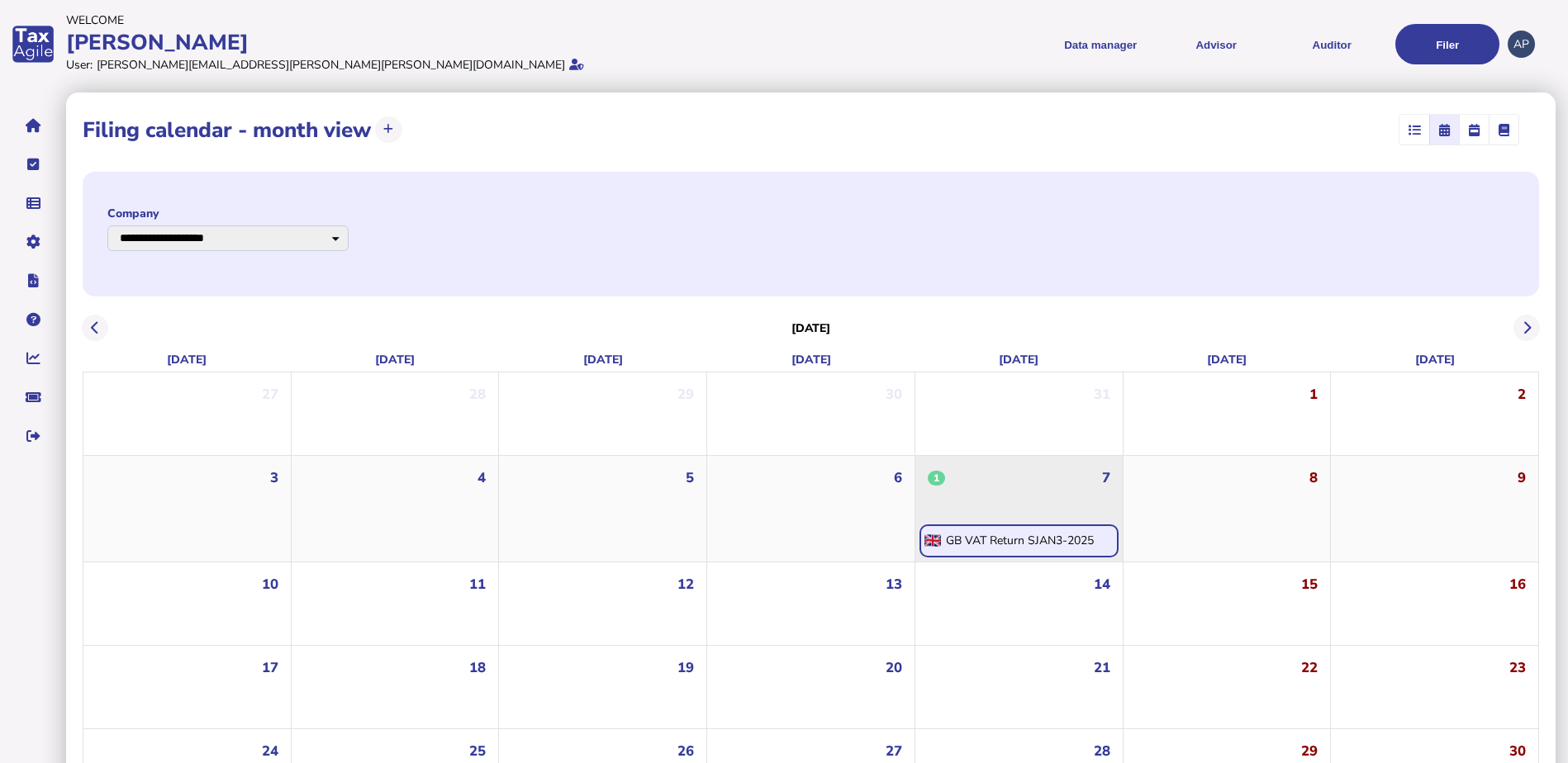
click at [1008, 526] on div "GB VAT Return SJAN3-2025" at bounding box center [1019, 541] width 199 height 33
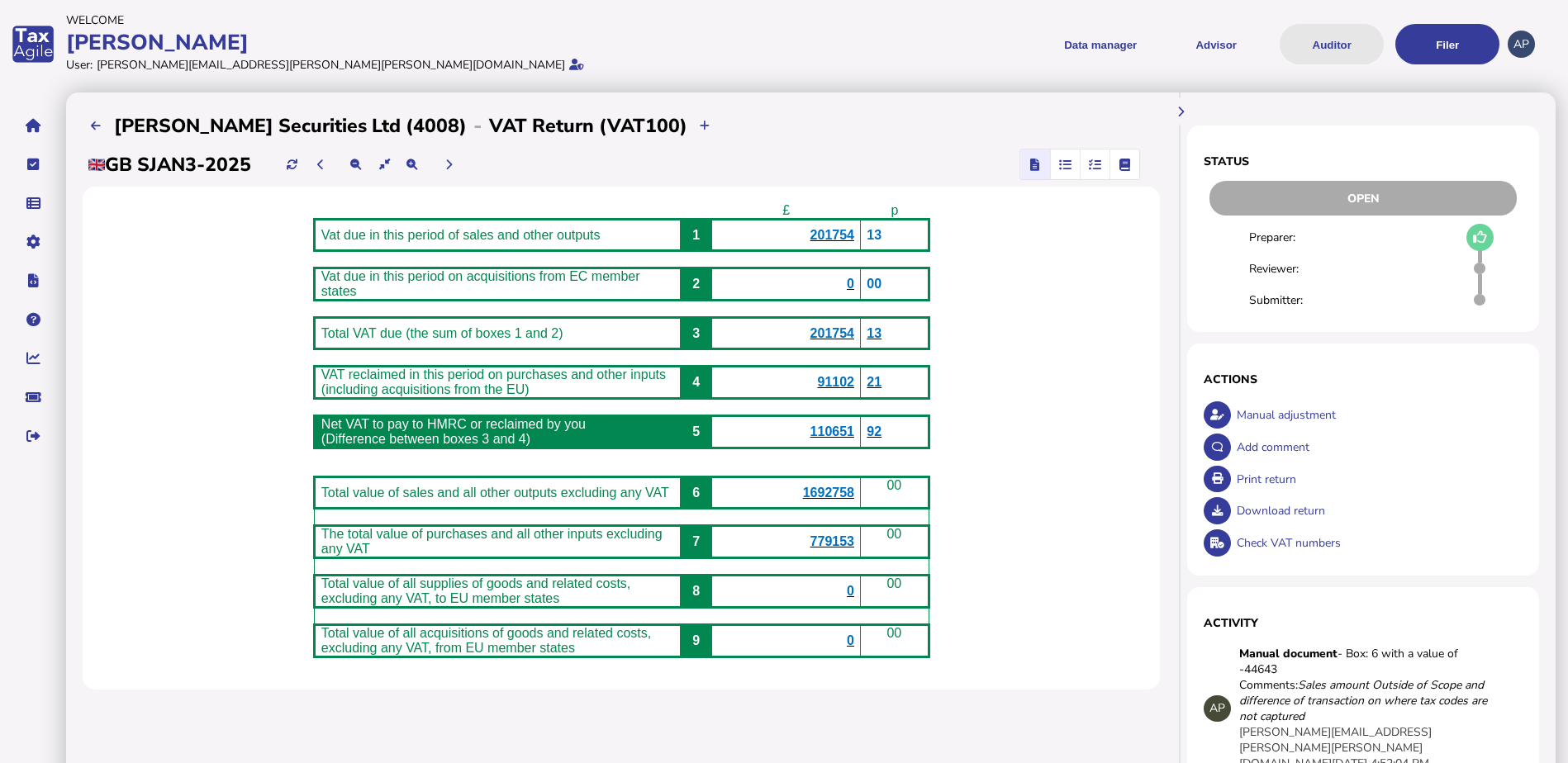
click at [1339, 44] on button "Auditor" at bounding box center [1332, 44] width 105 height 40
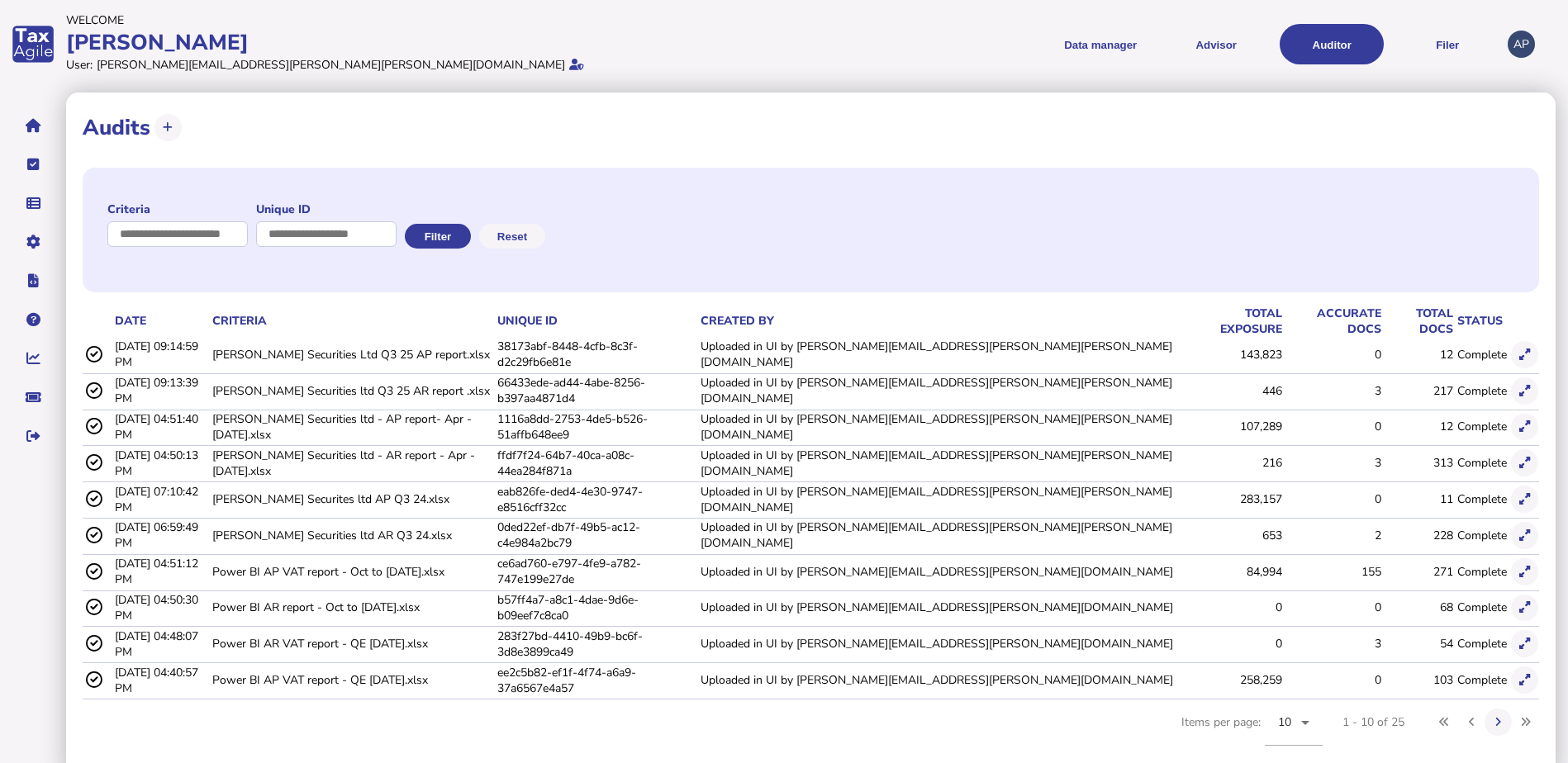
scroll to position [2, 0]
click at [1293, 711] on div "10" at bounding box center [1290, 721] width 23 height 20
click at [1287, 666] on mat-option "100" at bounding box center [1293, 656] width 58 height 40
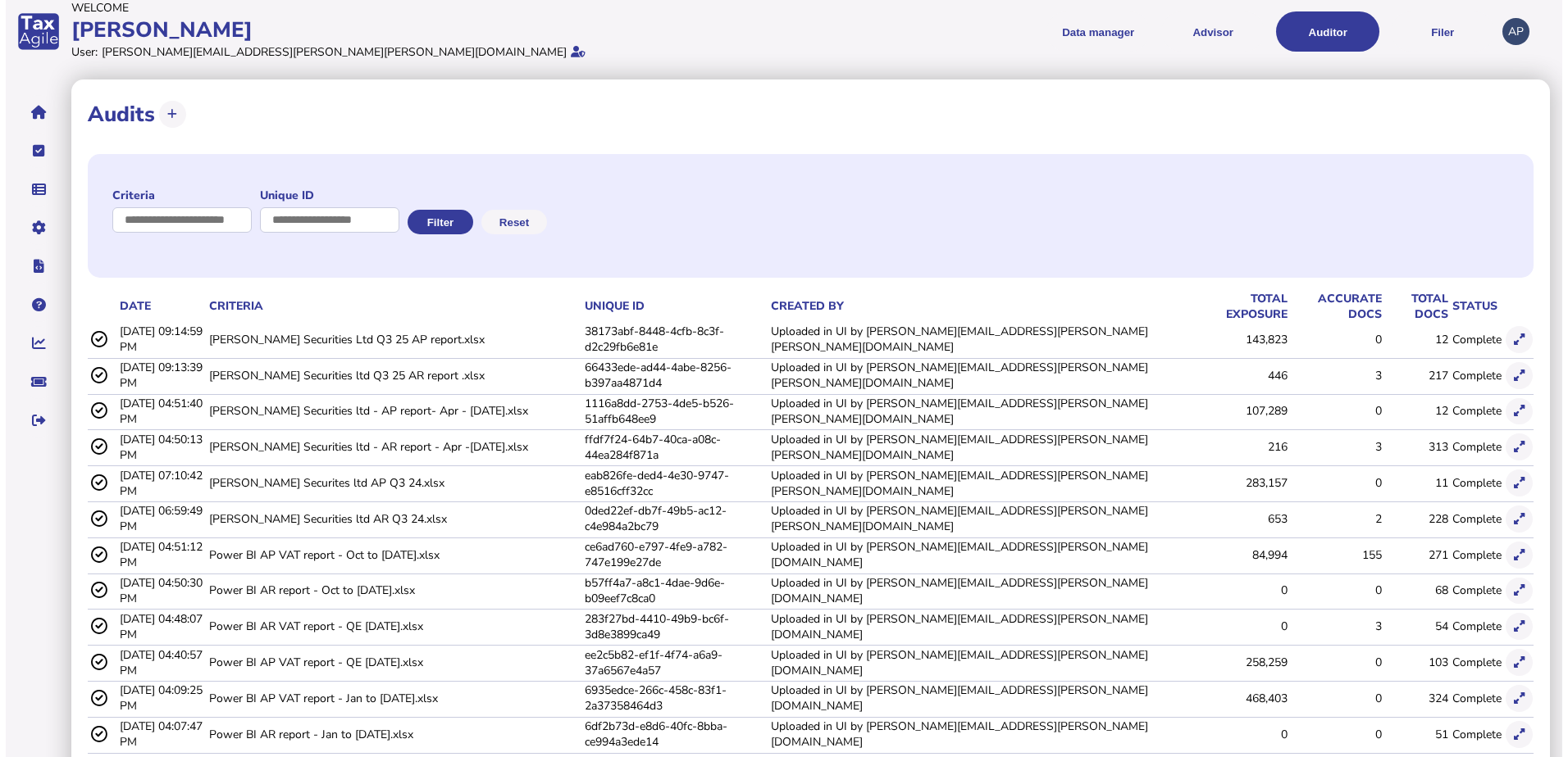
scroll to position [0, 0]
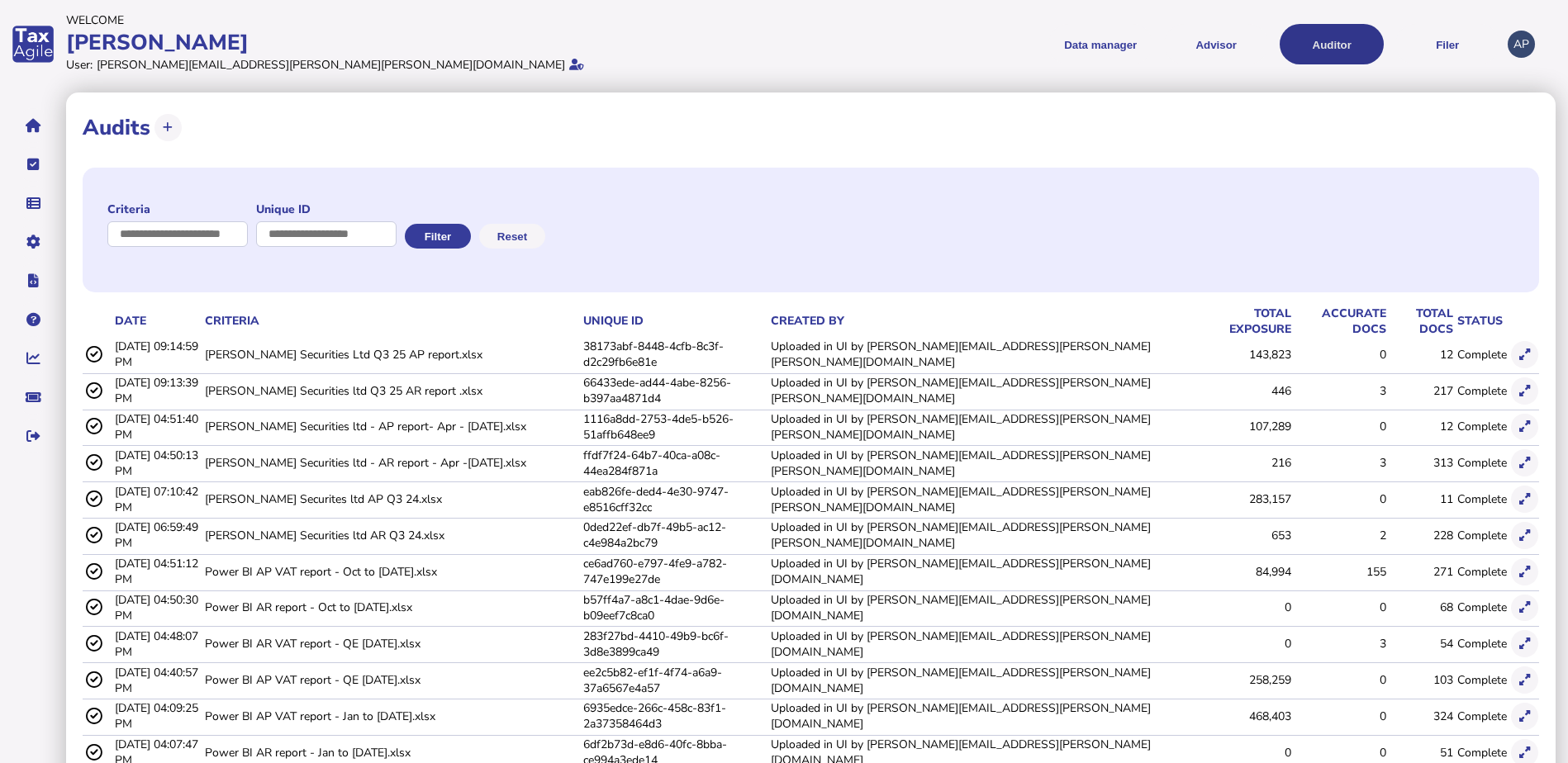
click at [1335, 45] on button "Auditor" at bounding box center [1332, 44] width 105 height 40
click at [1525, 386] on icon at bounding box center [1524, 391] width 11 height 11
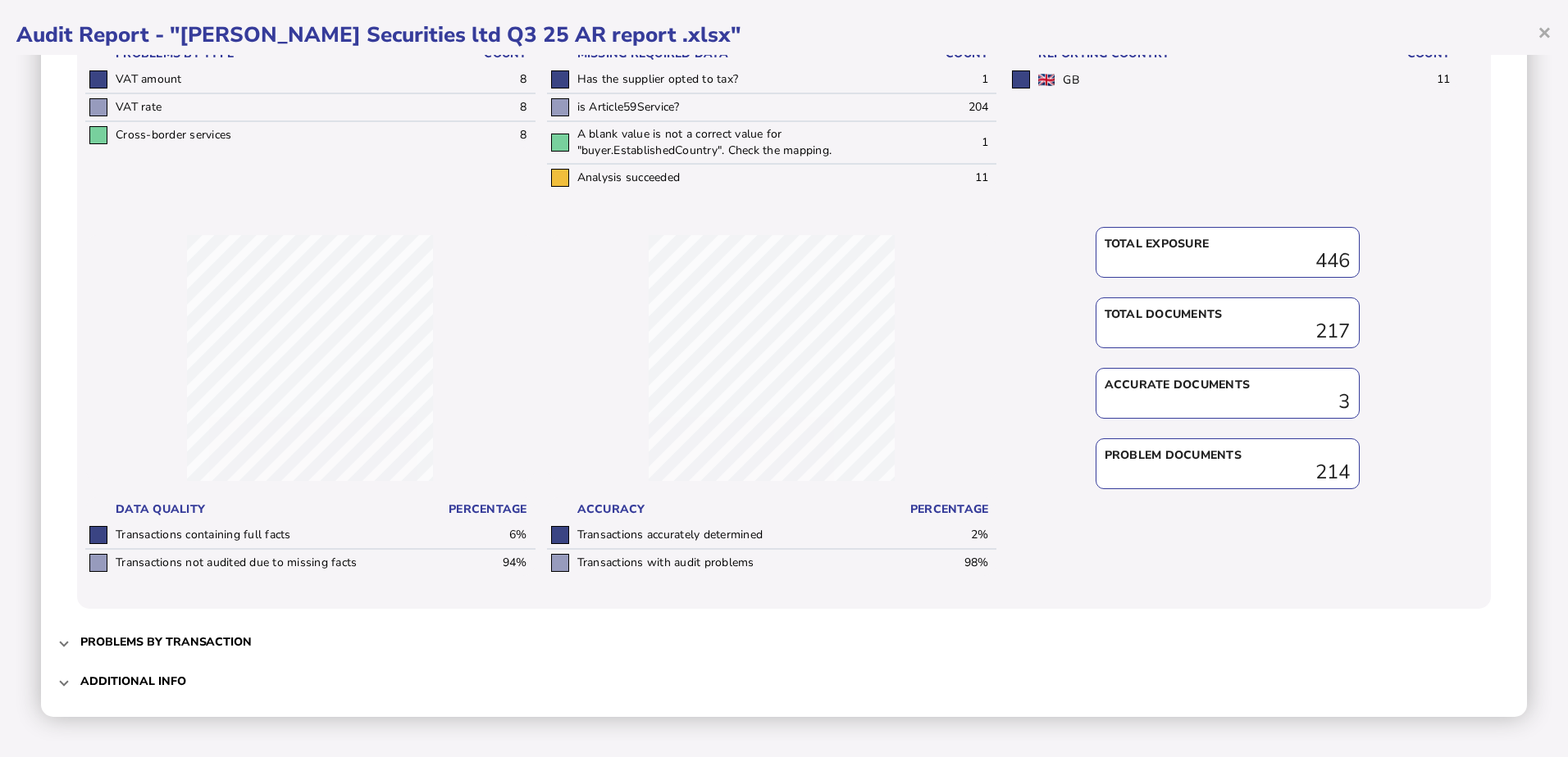
scroll to position [449, 0]
click at [62, 645] on span at bounding box center [64, 642] width 7 height 16
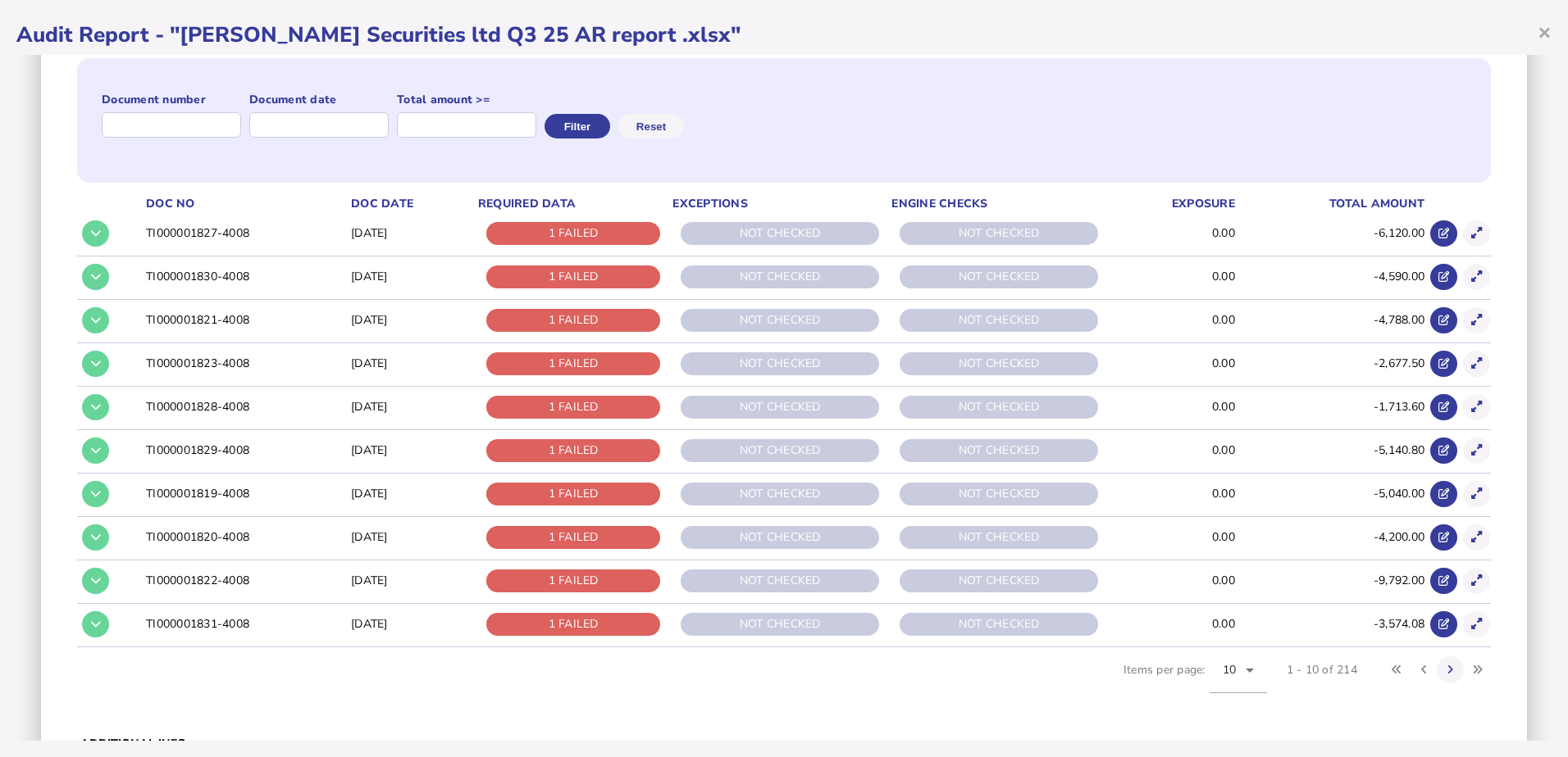
scroll to position [252, 0]
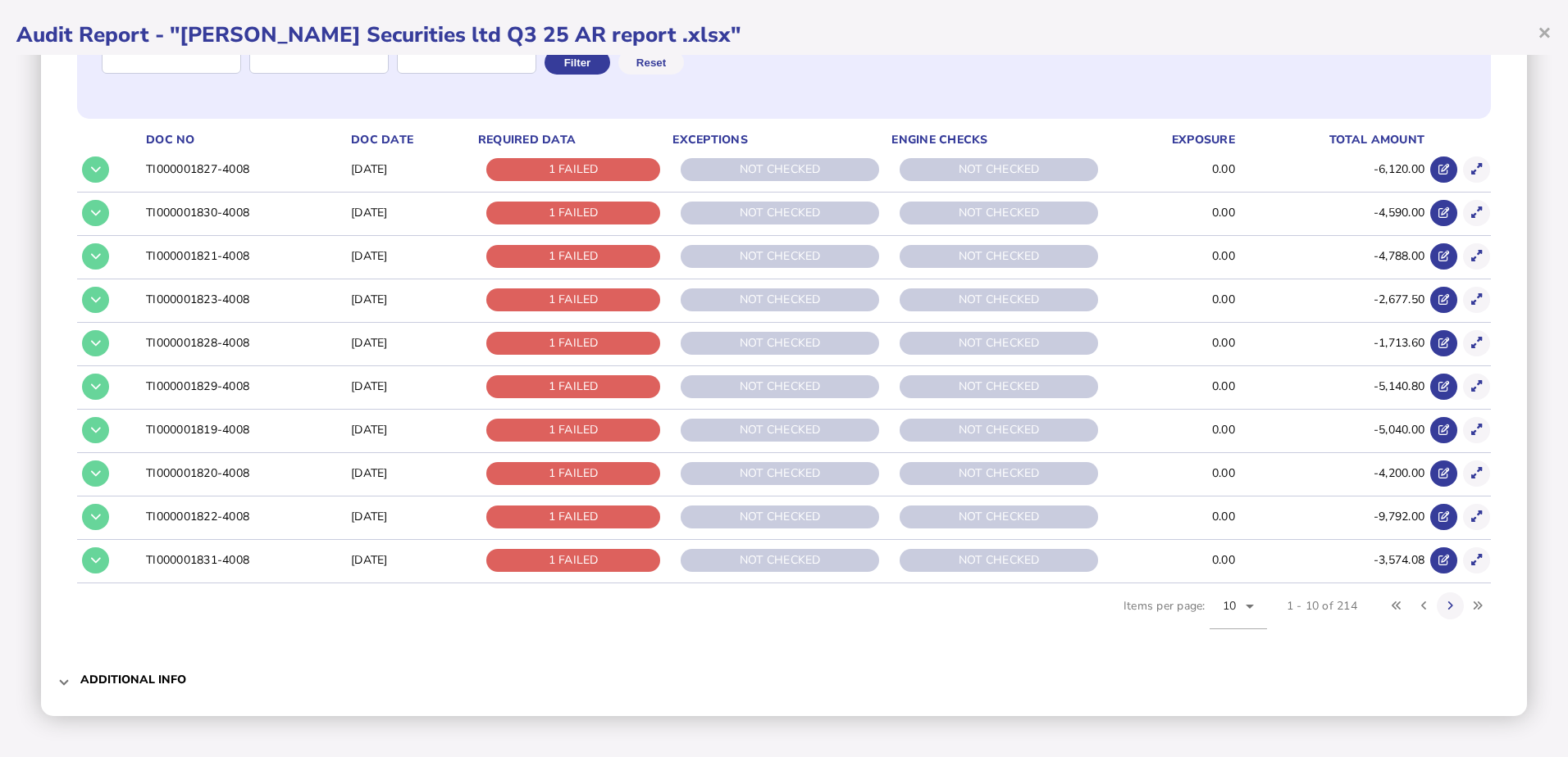
click at [61, 688] on mat-expansion-panel-header "Additional info" at bounding box center [784, 680] width 1453 height 40
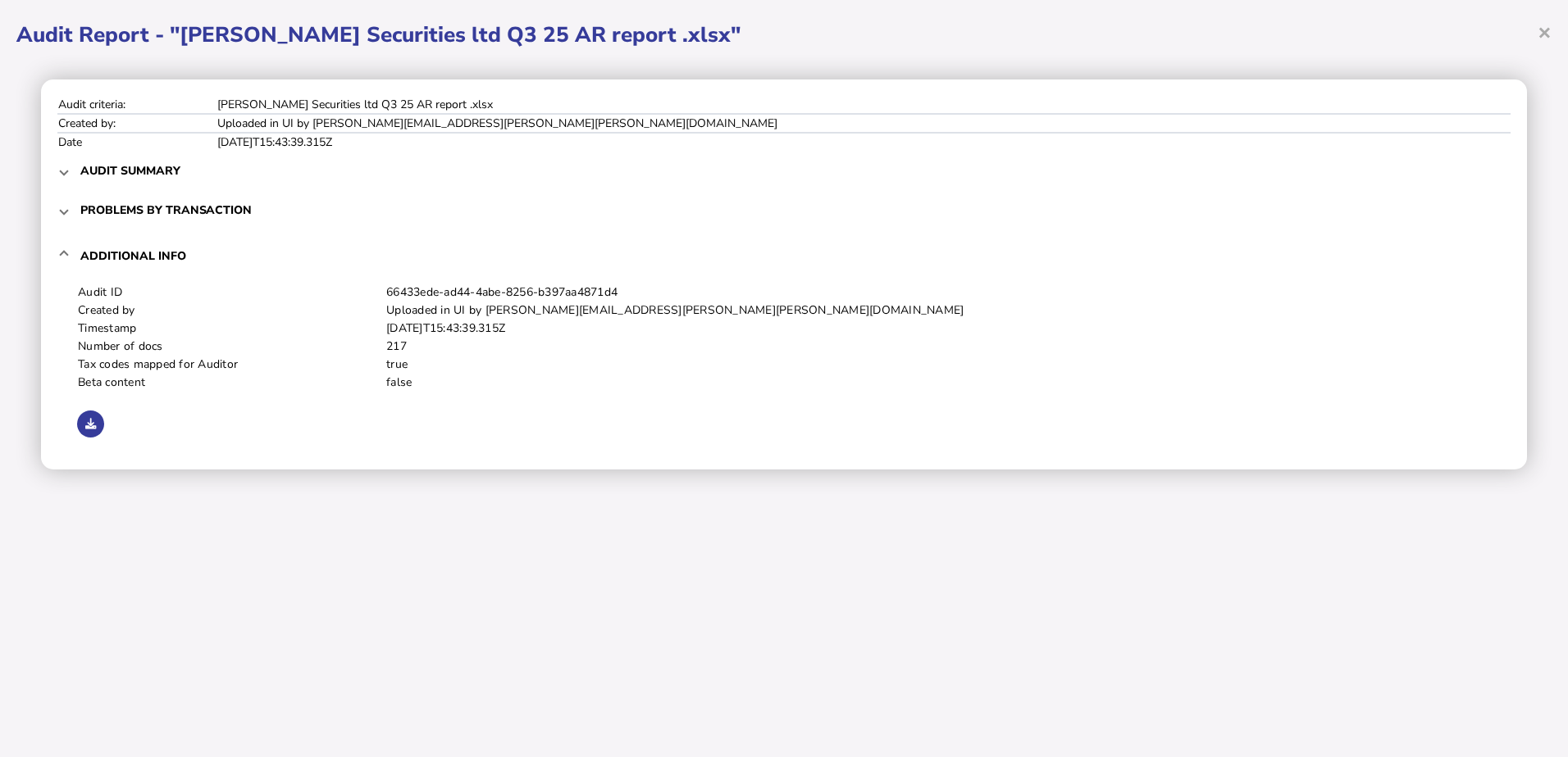
click at [75, 172] on mat-expansion-panel-header "Audit summary" at bounding box center [784, 171] width 1453 height 40
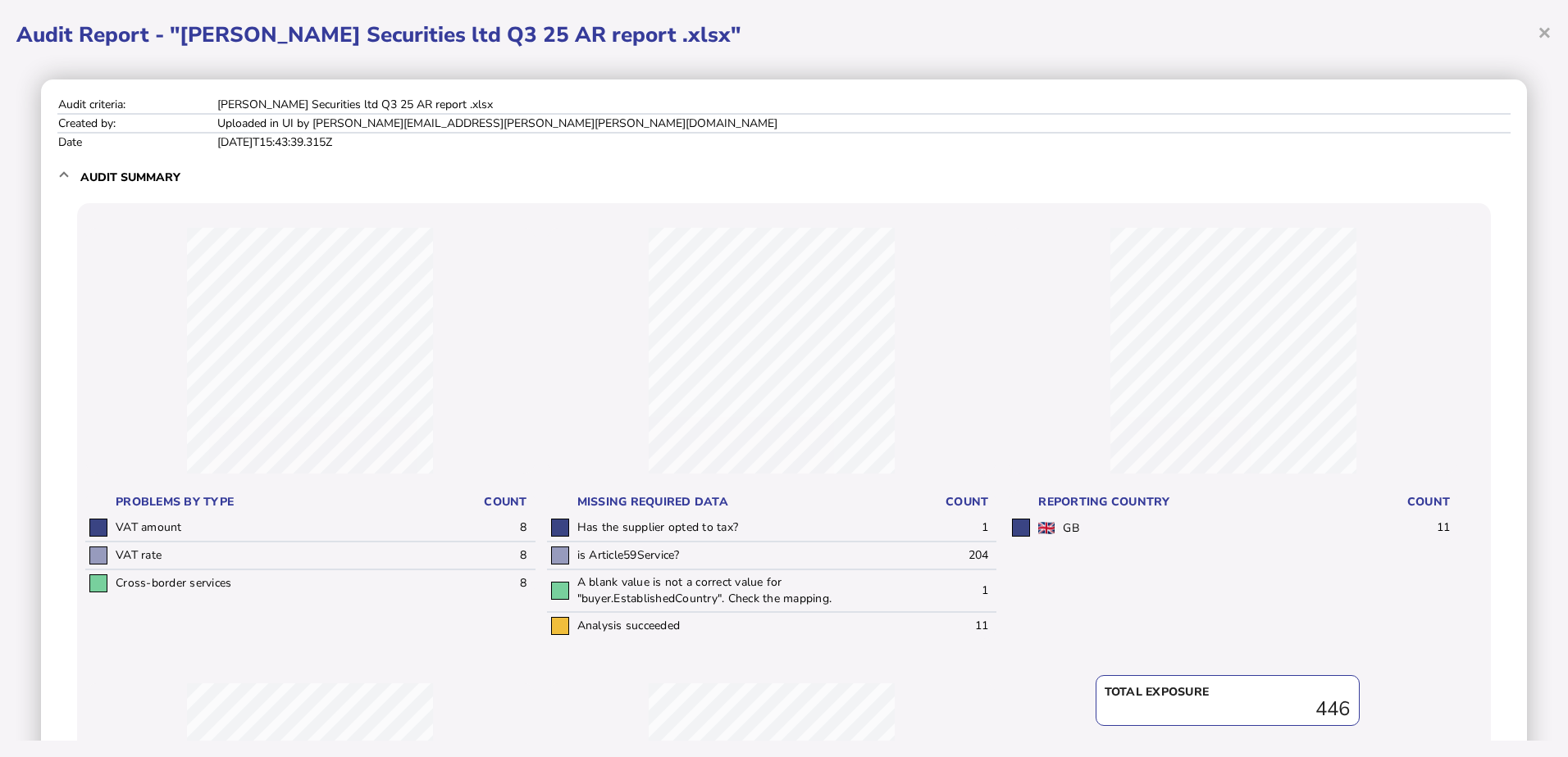
drag, startPoint x: 1541, startPoint y: 32, endPoint x: 1513, endPoint y: 96, distance: 69.9
click at [1541, 31] on span "×" at bounding box center [1544, 32] width 14 height 31
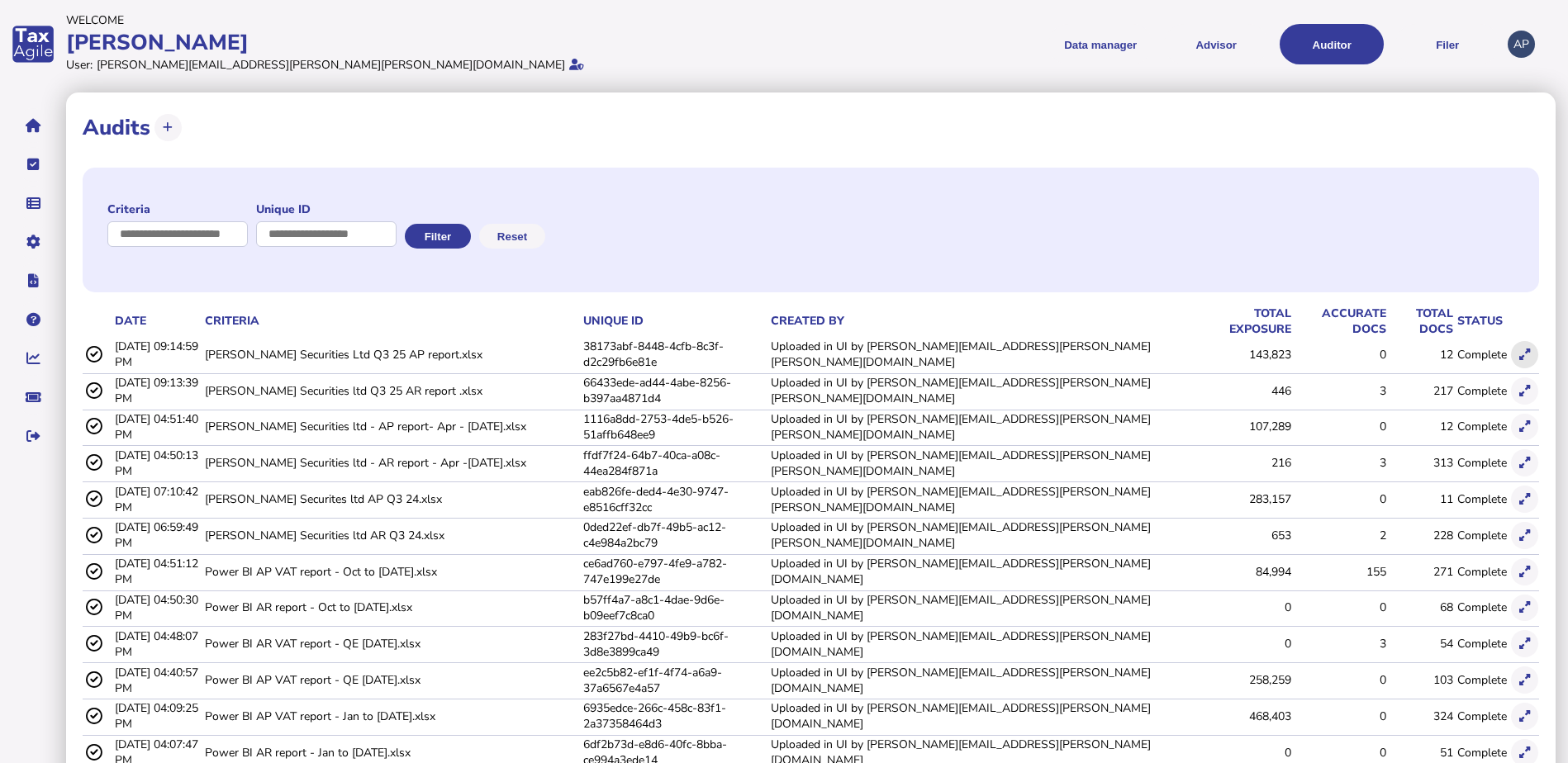
click at [1522, 350] on icon at bounding box center [1524, 355] width 11 height 11
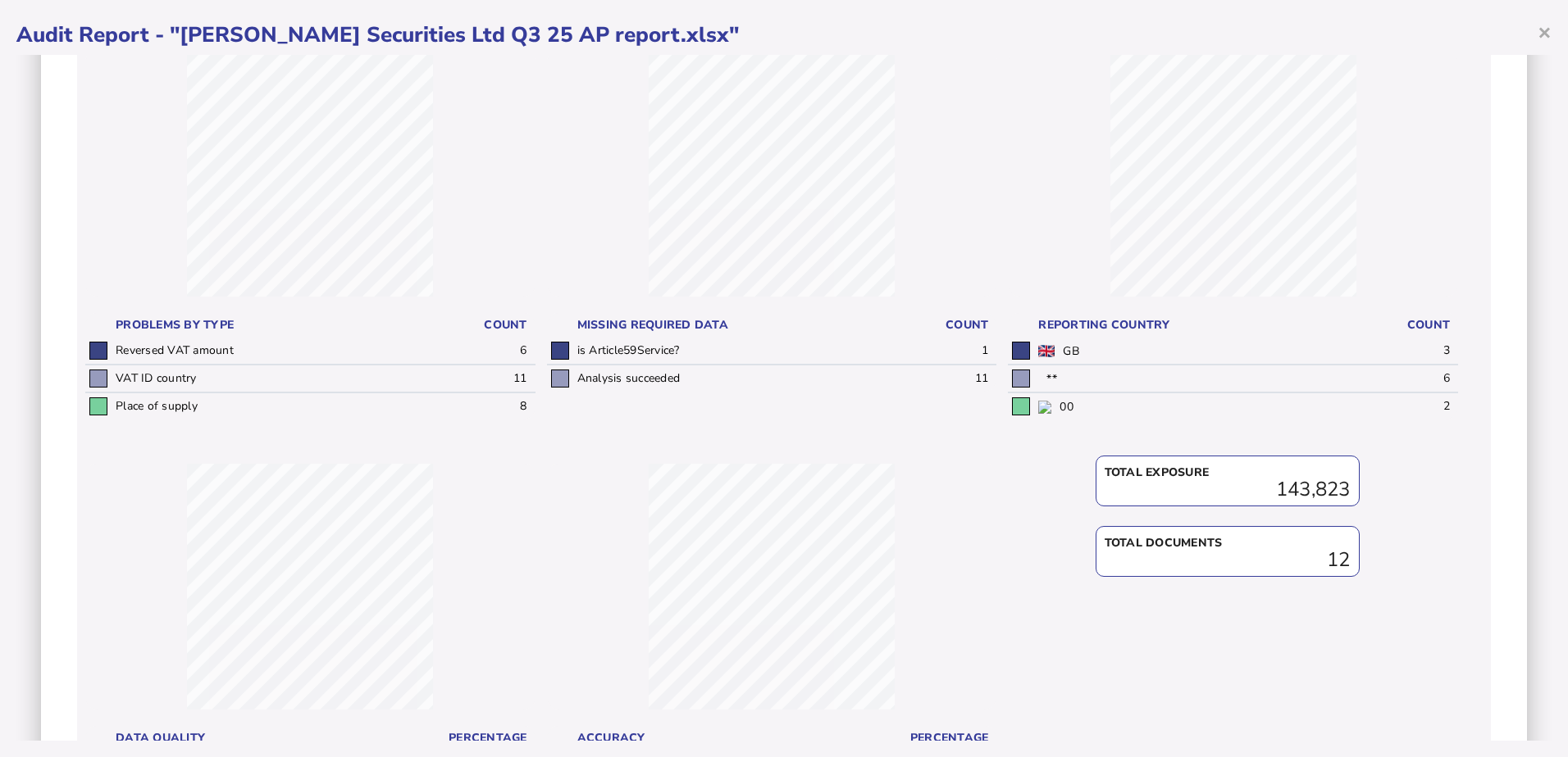
scroll to position [406, 0]
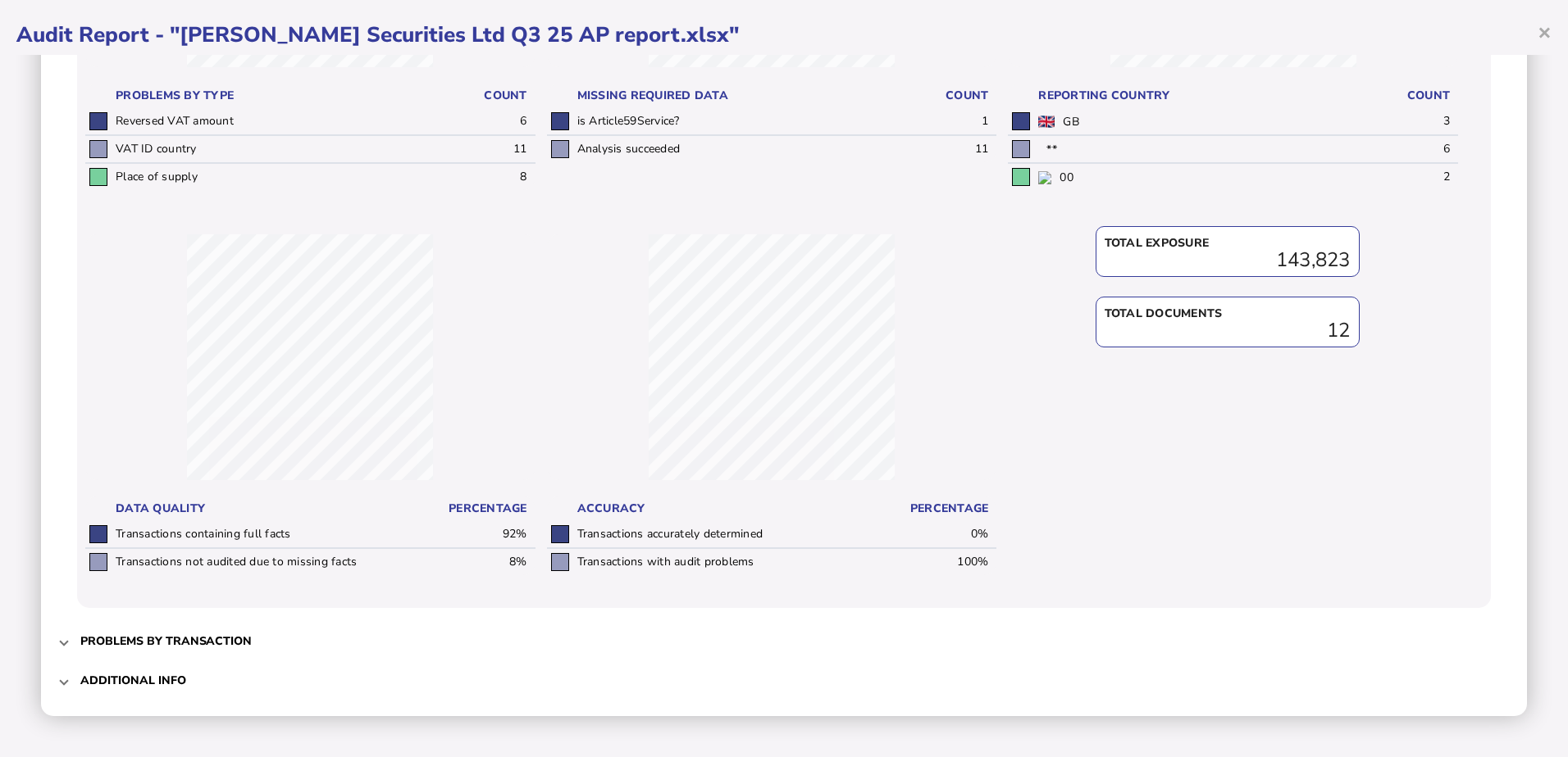
click at [66, 641] on span at bounding box center [64, 642] width 7 height 16
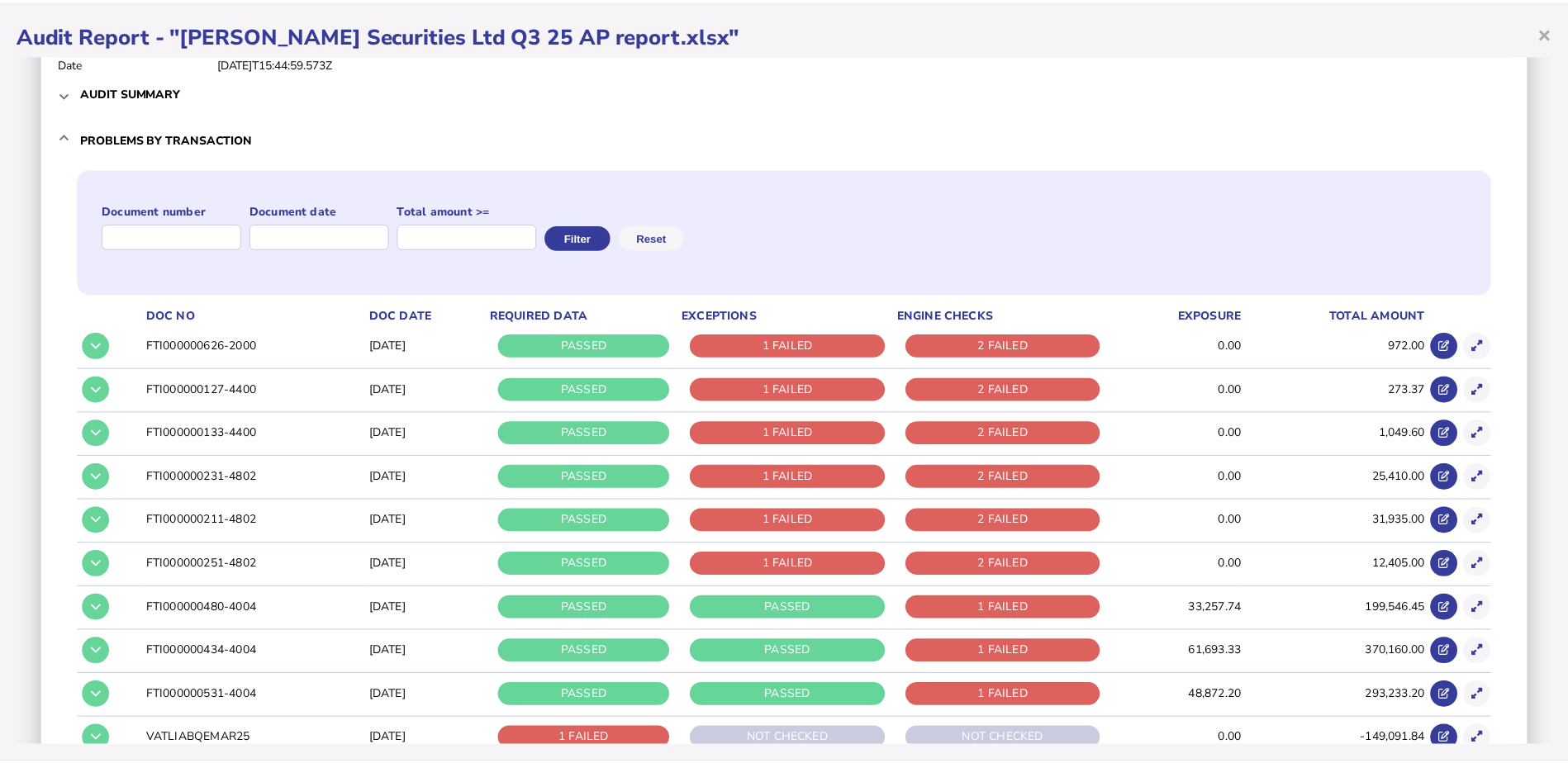
scroll to position [0, 0]
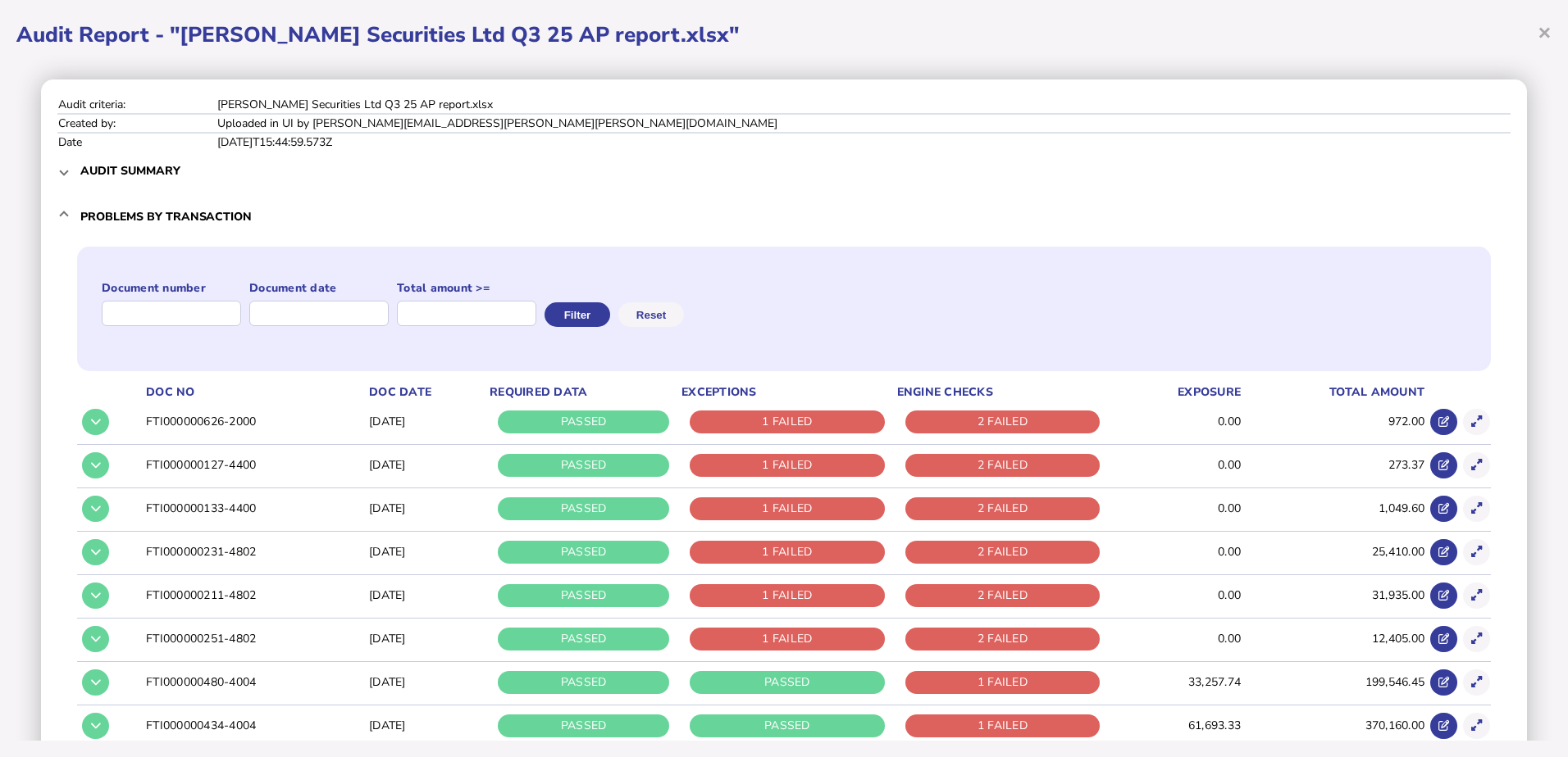
click at [1129, 57] on div "Audit criteria: [PERSON_NAME] Securities Ltd Q3 25 AP report.xlsx Created by: U…" at bounding box center [784, 398] width 1535 height 686
click at [1548, 30] on span "×" at bounding box center [1544, 32] width 14 height 31
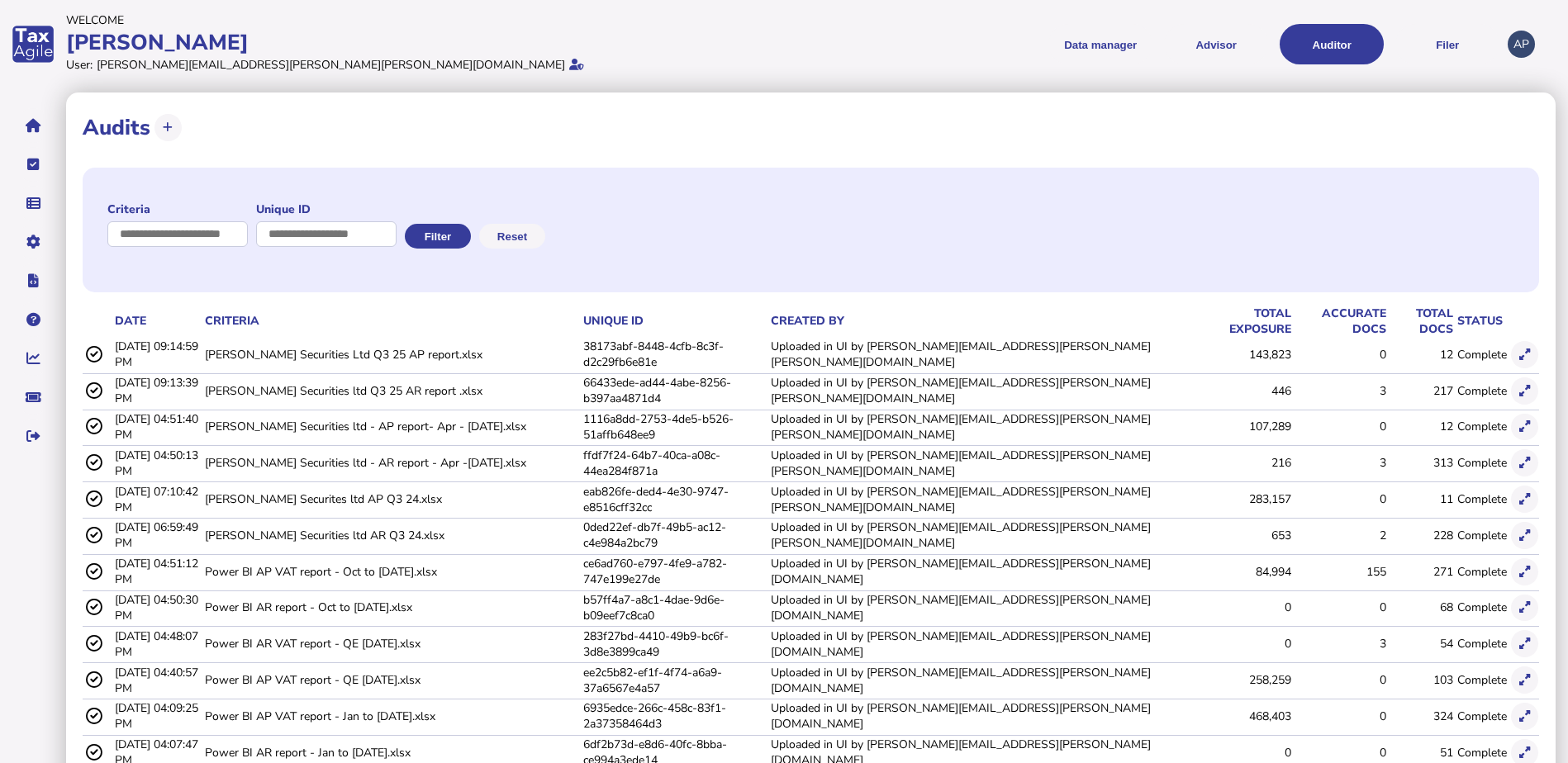
click at [790, 66] on div "Data manager VAT Transaction list Upload list Advisor VAT Advisor for VAT Check…" at bounding box center [1144, 44] width 713 height 64
click at [30, 126] on icon "navigate application pages" at bounding box center [33, 126] width 16 height 1
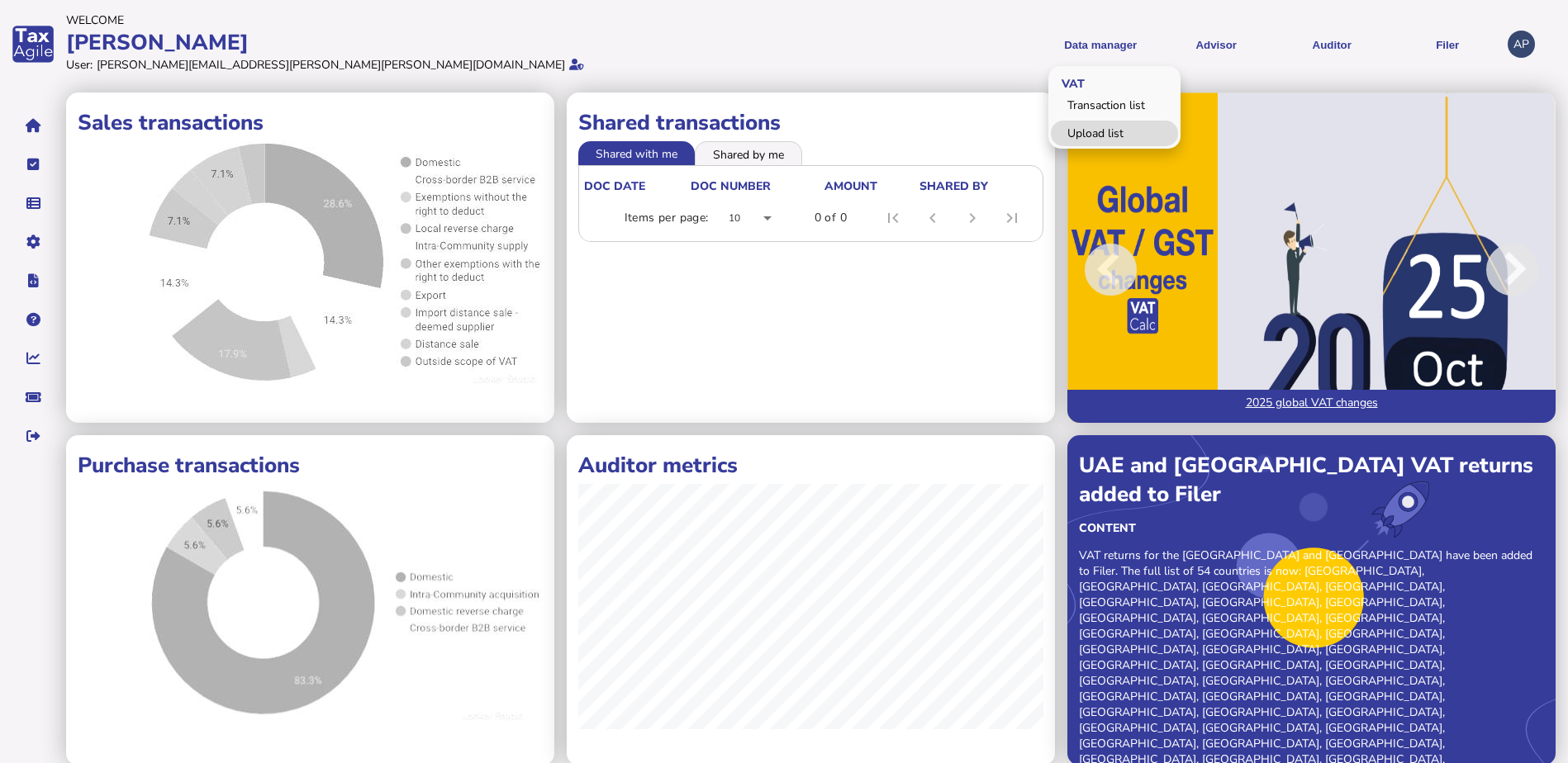
drag, startPoint x: 1096, startPoint y: 126, endPoint x: 1092, endPoint y: 136, distance: 10.8
click at [1096, 126] on link "Upload list" at bounding box center [1115, 133] width 127 height 25
